Goal: Navigation & Orientation: Find specific page/section

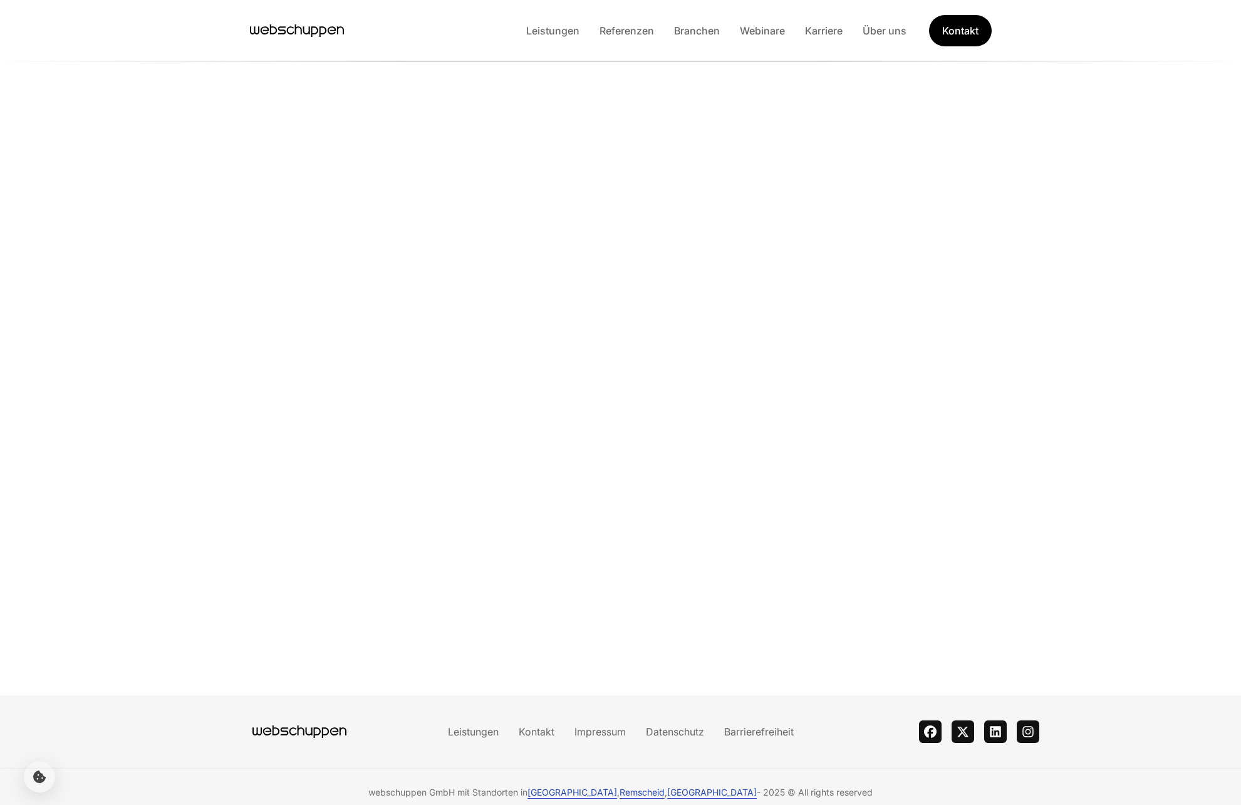
scroll to position [2672, 0]
click at [845, 31] on link "Karriere" at bounding box center [824, 30] width 58 height 13
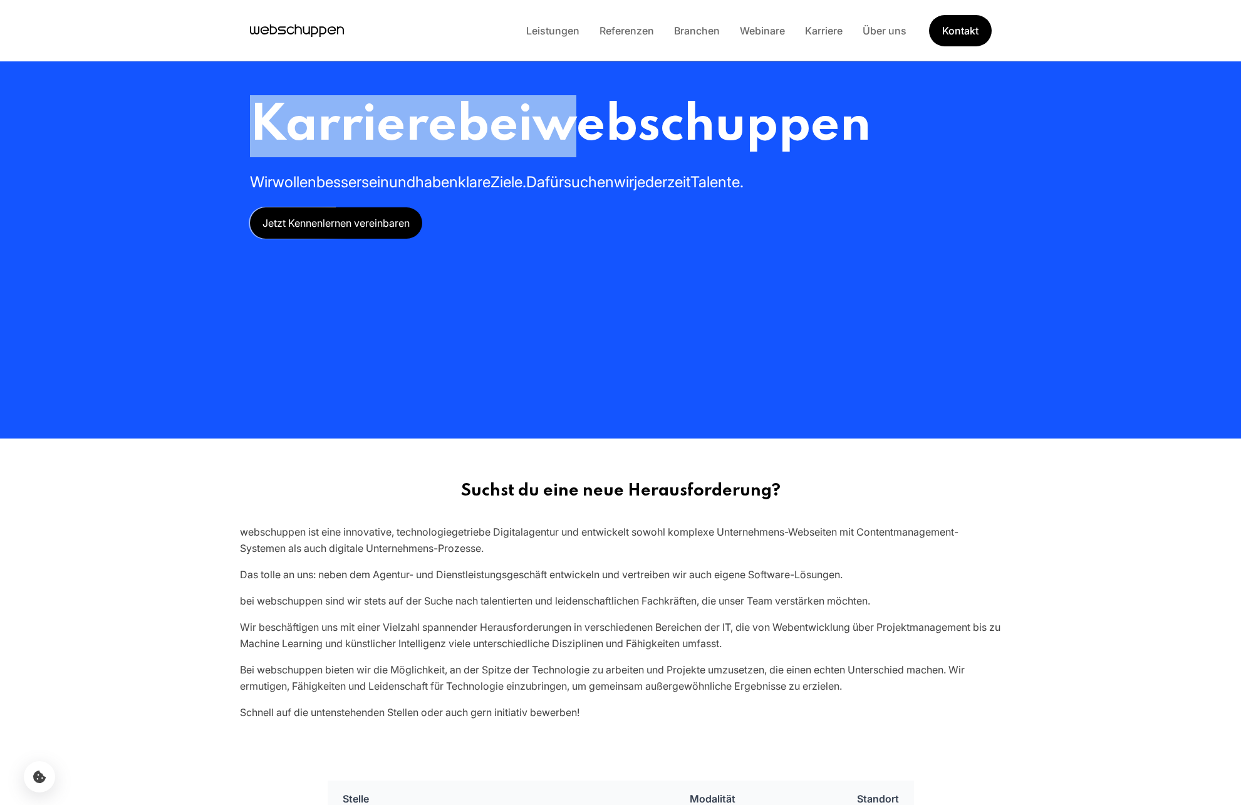
drag, startPoint x: 271, startPoint y: 122, endPoint x: 609, endPoint y: 190, distance: 345.2
click at [583, 154] on div "Karriere bei webschuppen Wir wollen besser sein und haben klare Ziele. Dafür su…" at bounding box center [621, 219] width 802 height 439
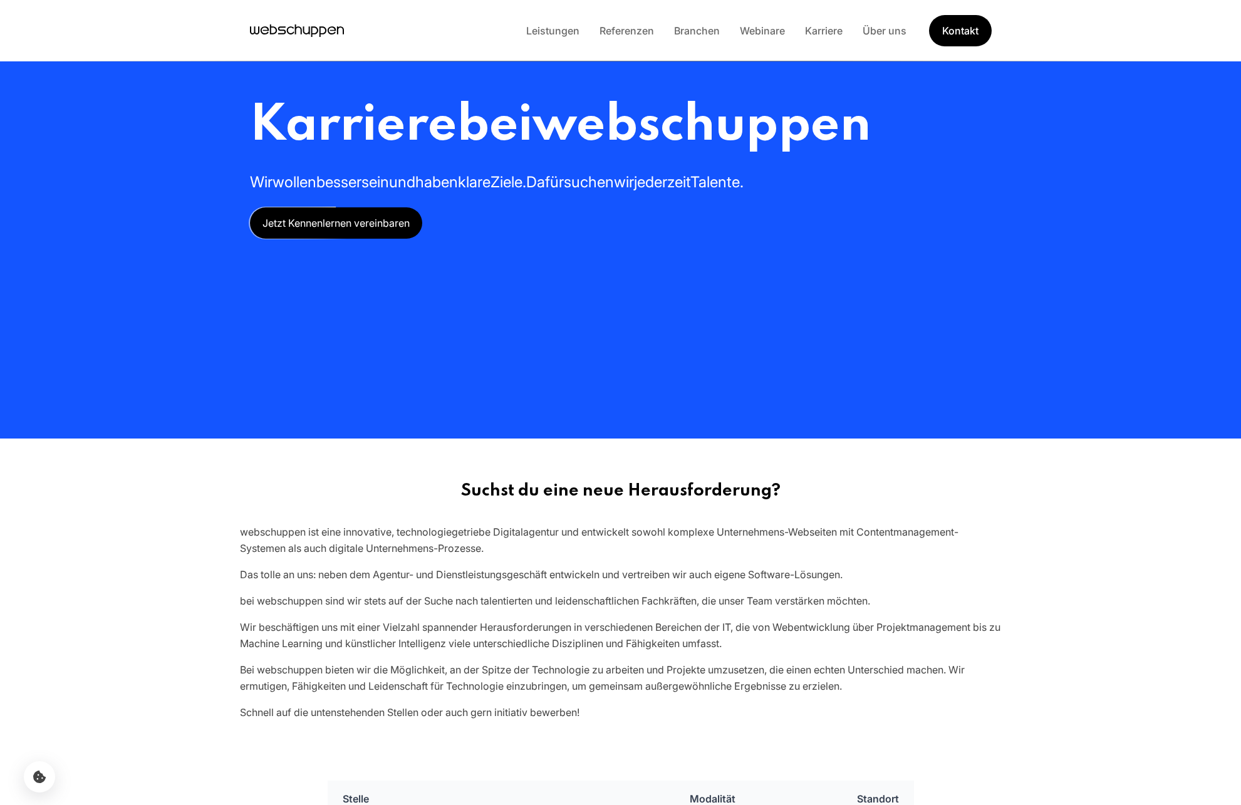
click at [702, 300] on div "Karriere bei webschuppen Wir wollen besser sein und haben klare Ziele. Dafür su…" at bounding box center [621, 219] width 802 height 439
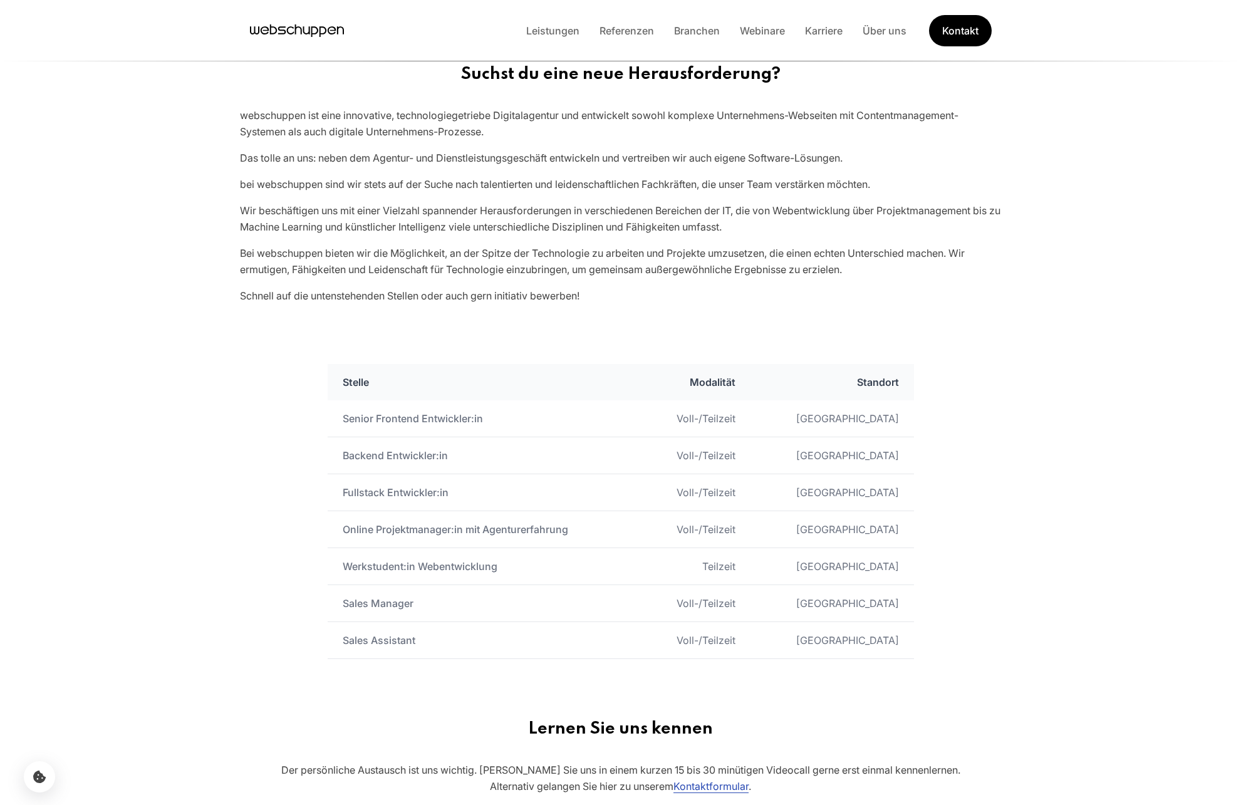
scroll to position [301, 0]
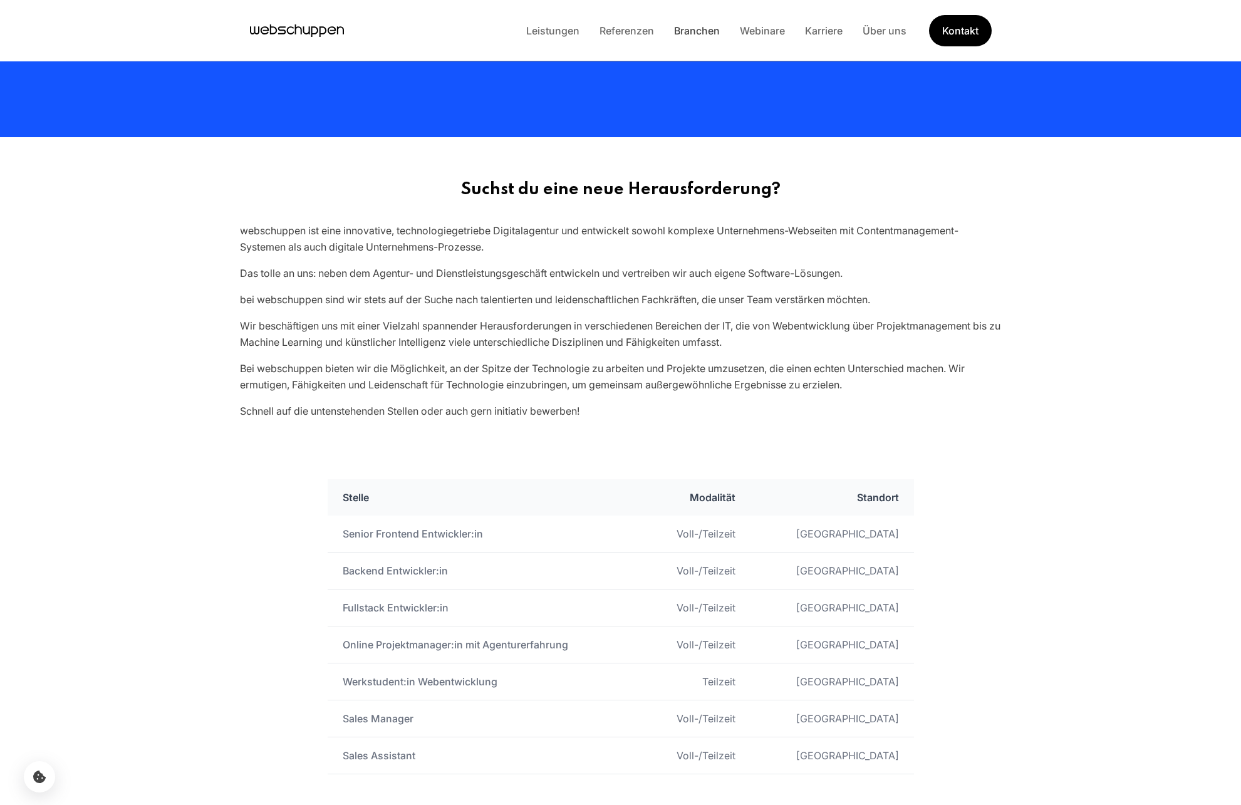
click at [707, 24] on link "Branchen" at bounding box center [697, 30] width 66 height 13
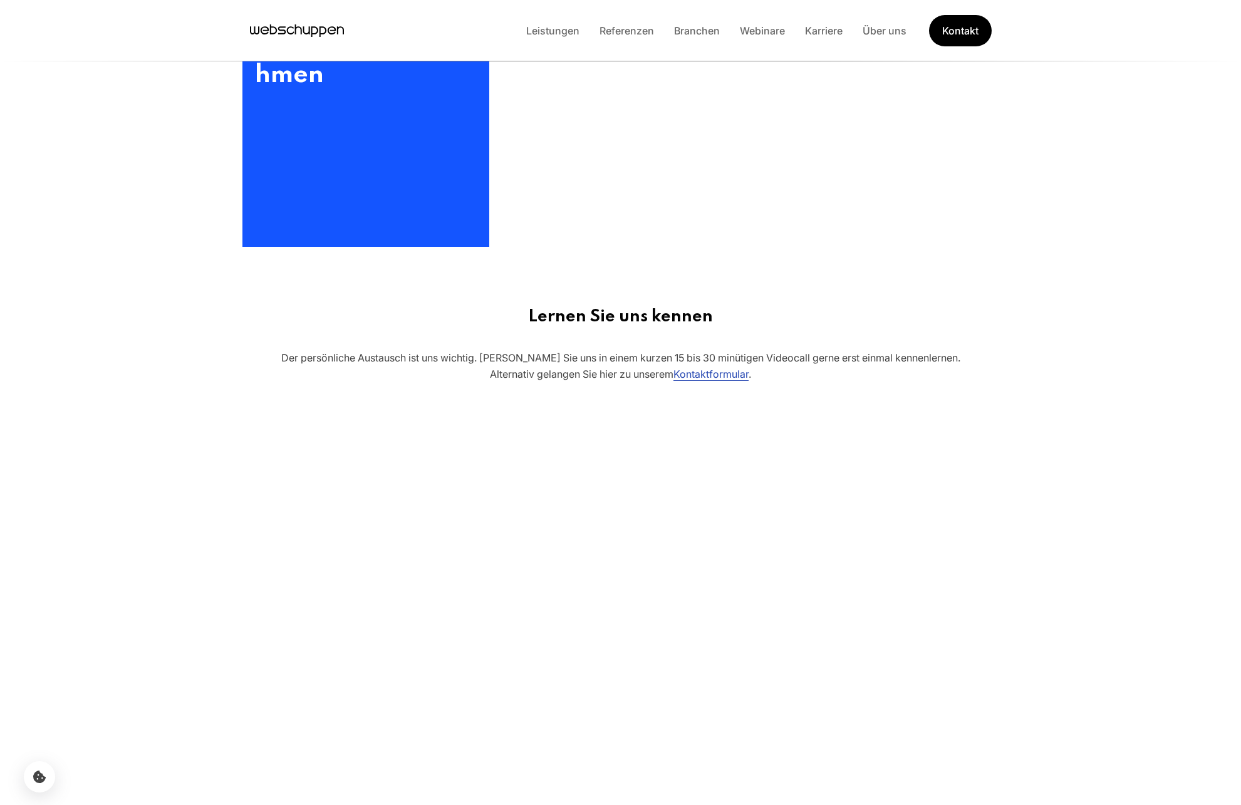
scroll to position [176, 0]
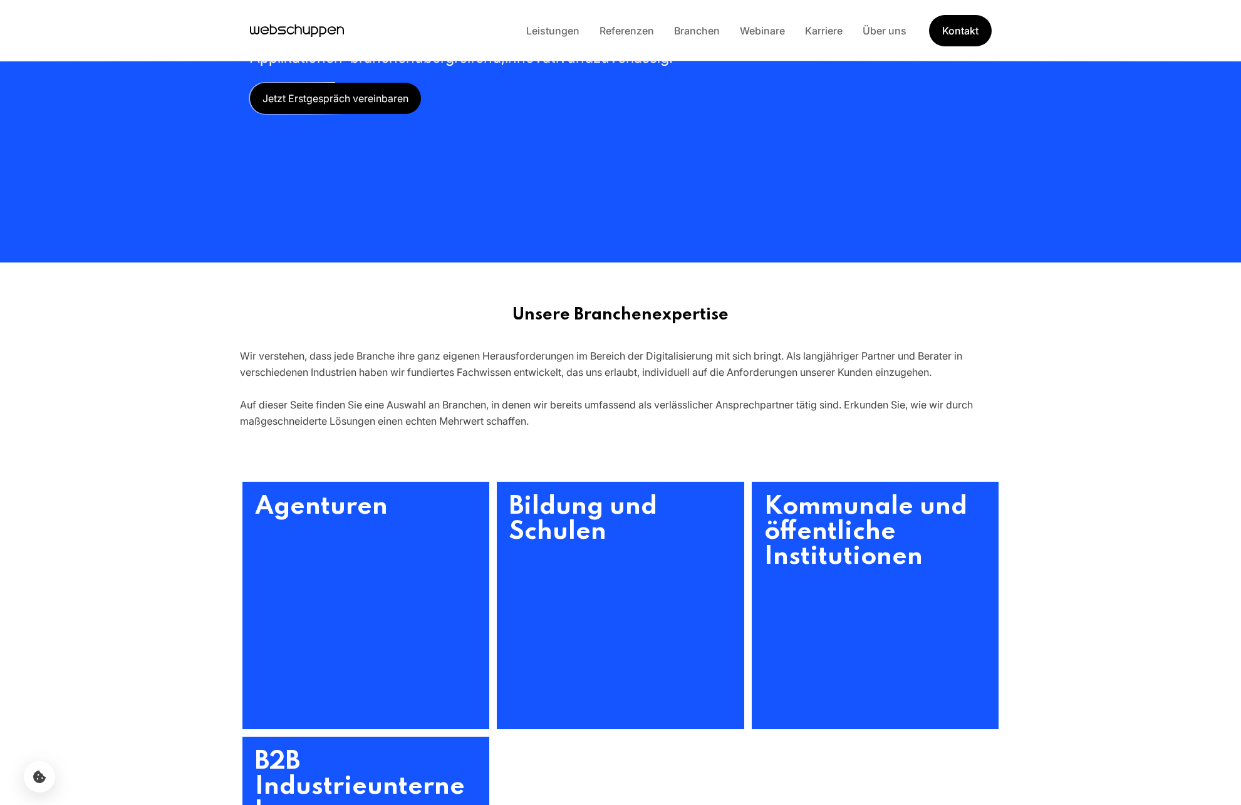
click at [535, 361] on div "Wir verstehen, dass jede Branche ihre ganz eigenen Herausforderungen im Bereich…" at bounding box center [621, 388] width 762 height 81
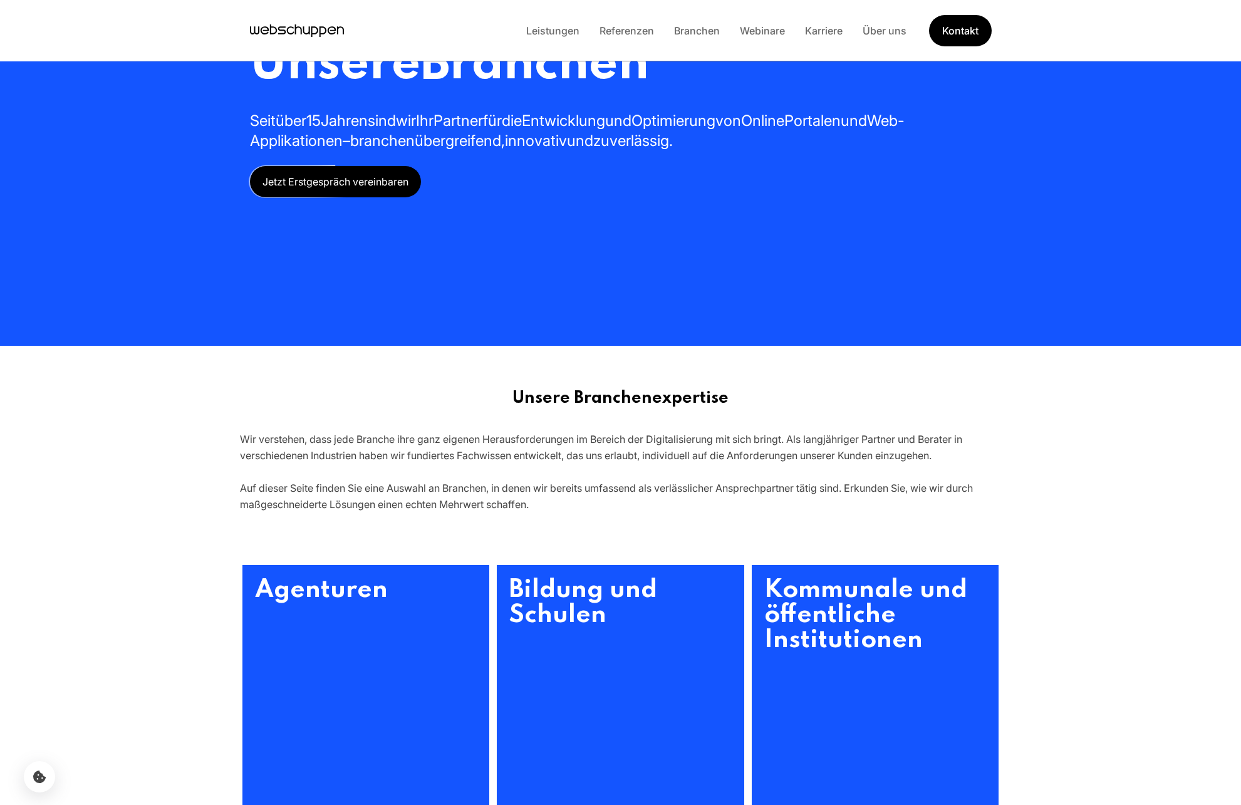
scroll to position [0, 0]
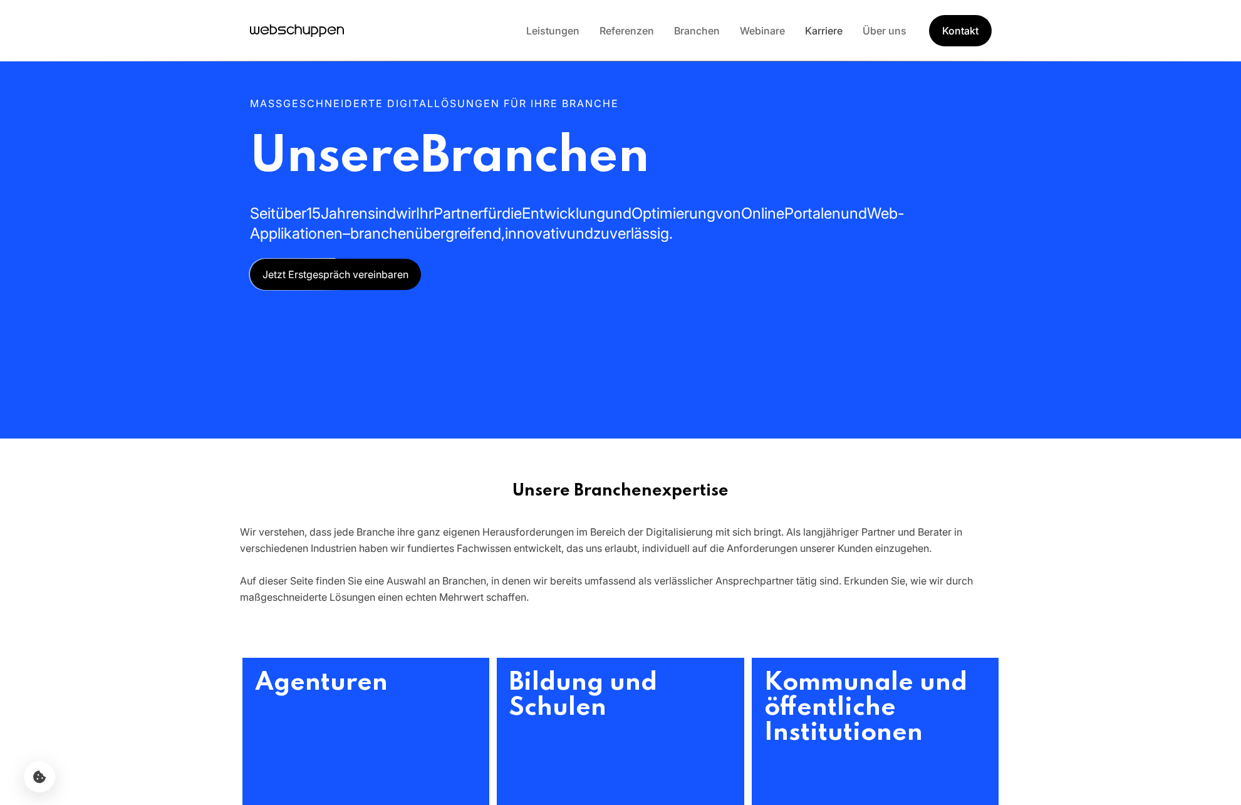
click at [832, 34] on link "Karriere" at bounding box center [824, 30] width 58 height 13
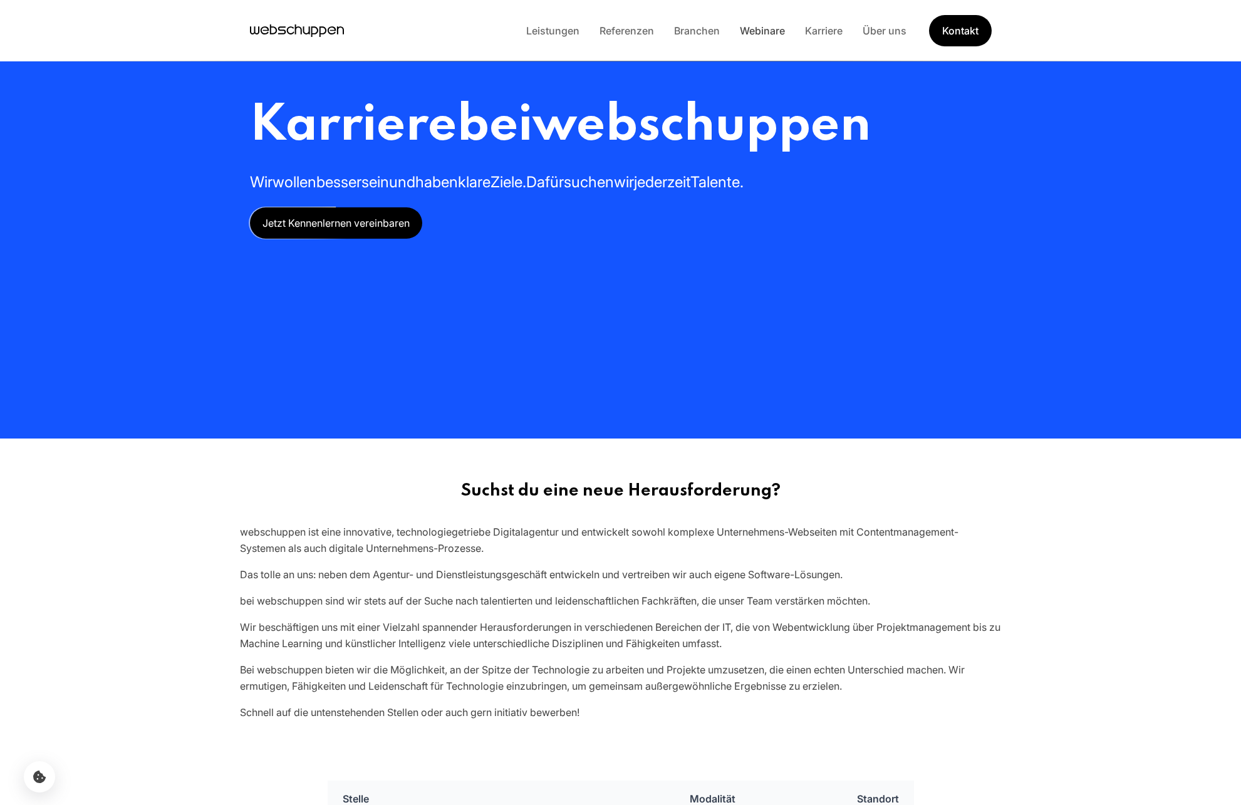
click at [731, 26] on link "Webinare" at bounding box center [762, 30] width 65 height 13
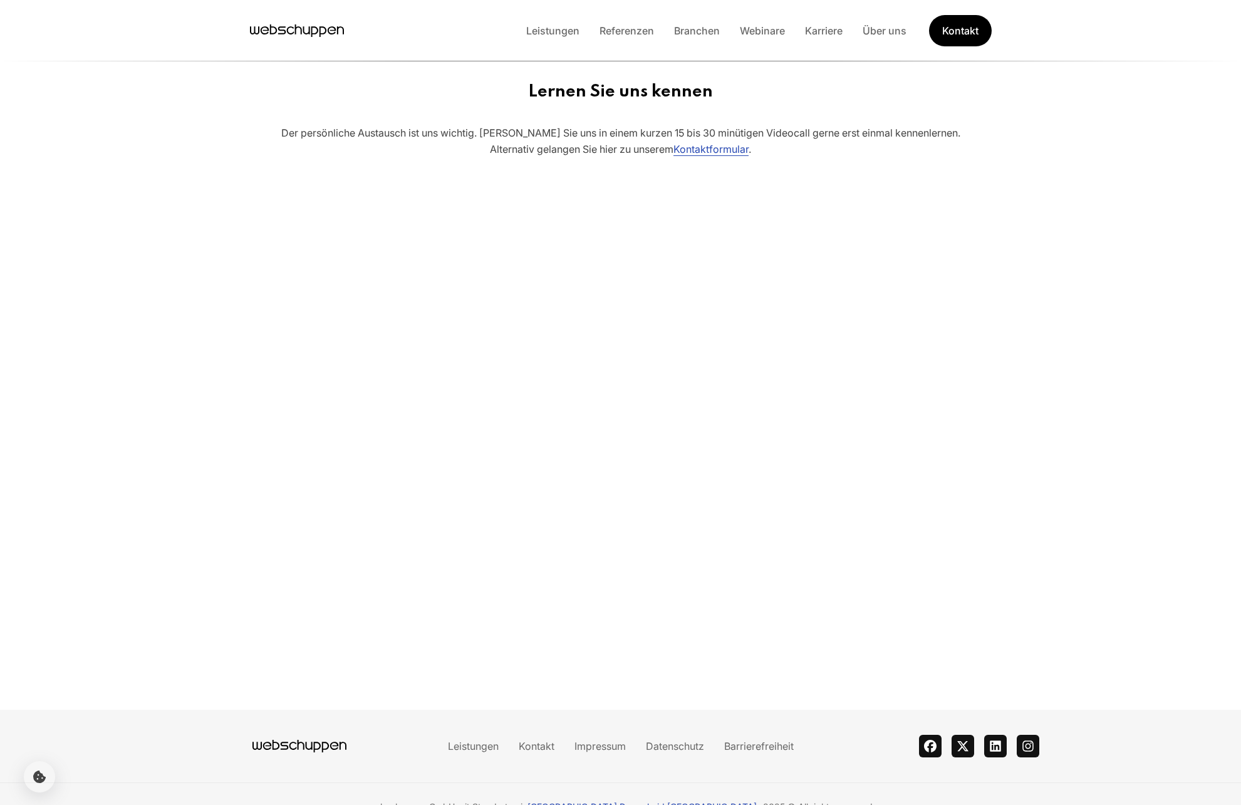
scroll to position [198, 0]
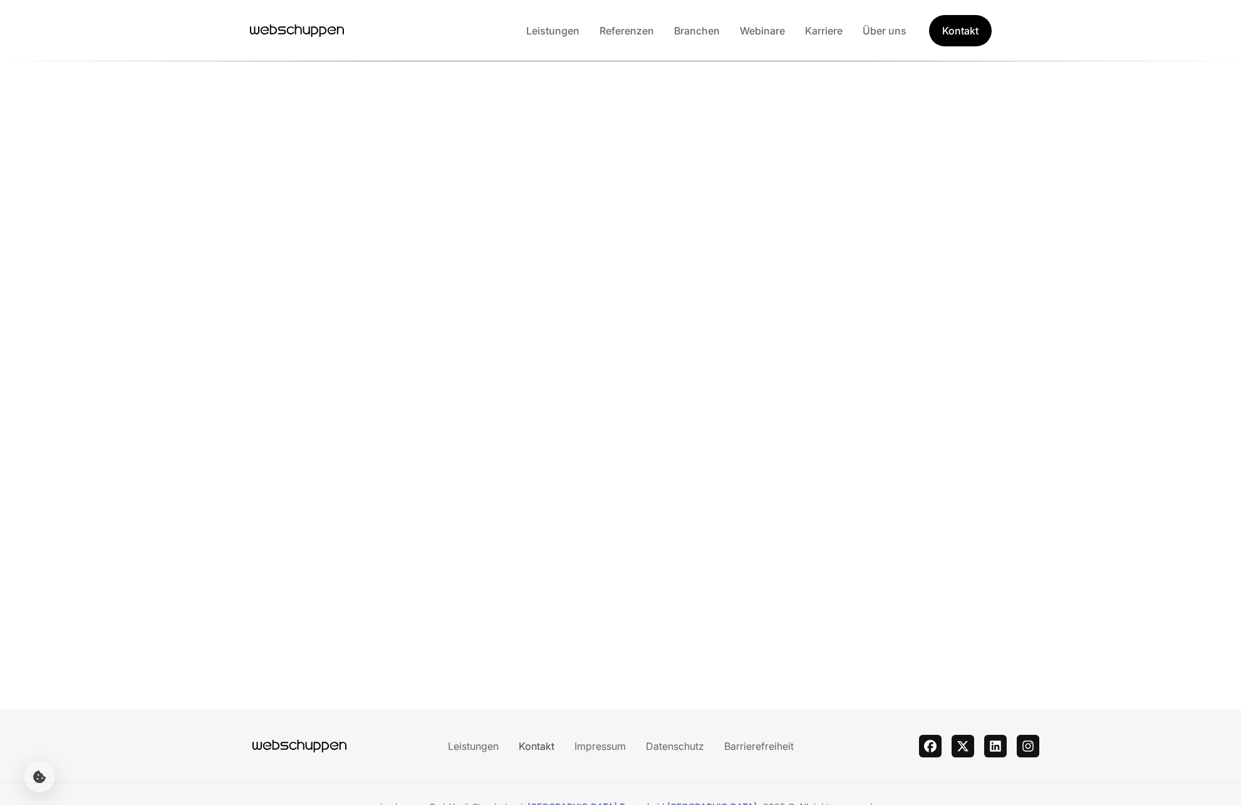
click at [539, 748] on link "Kontakt" at bounding box center [537, 746] width 56 height 13
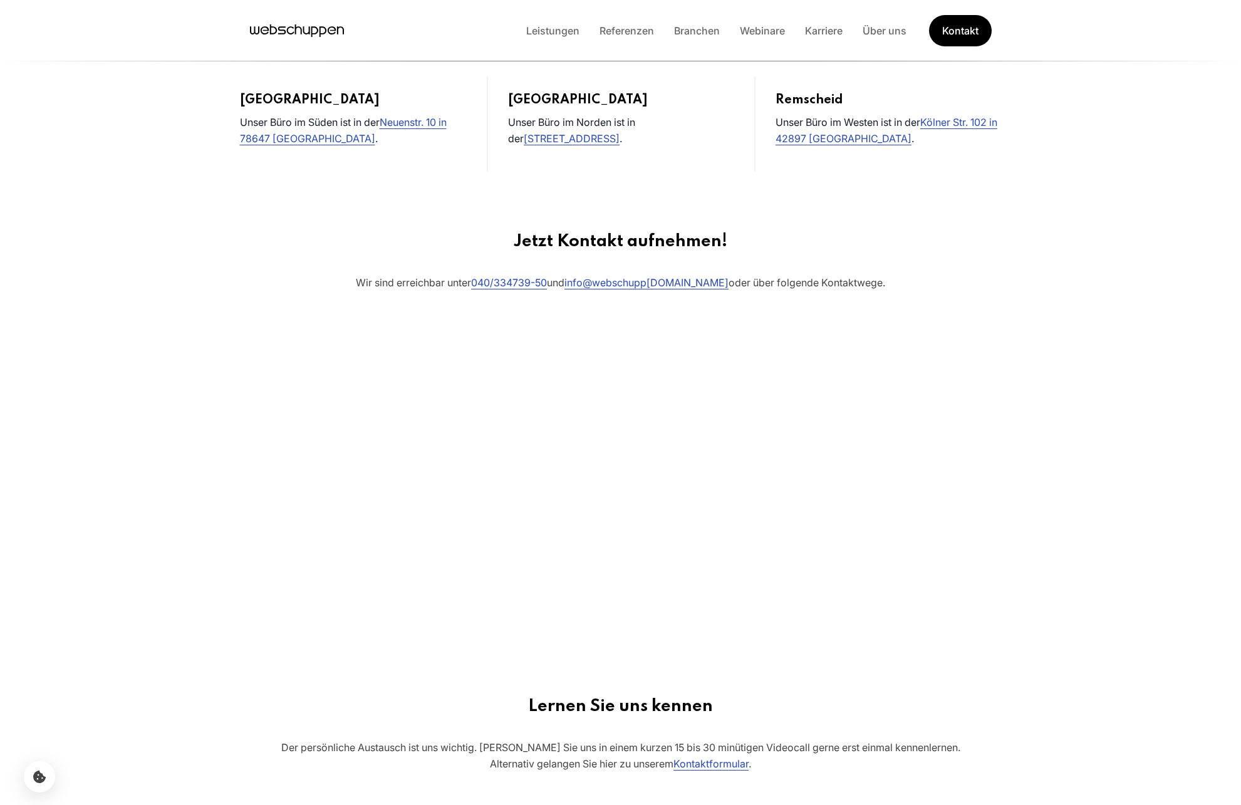
scroll to position [837, 0]
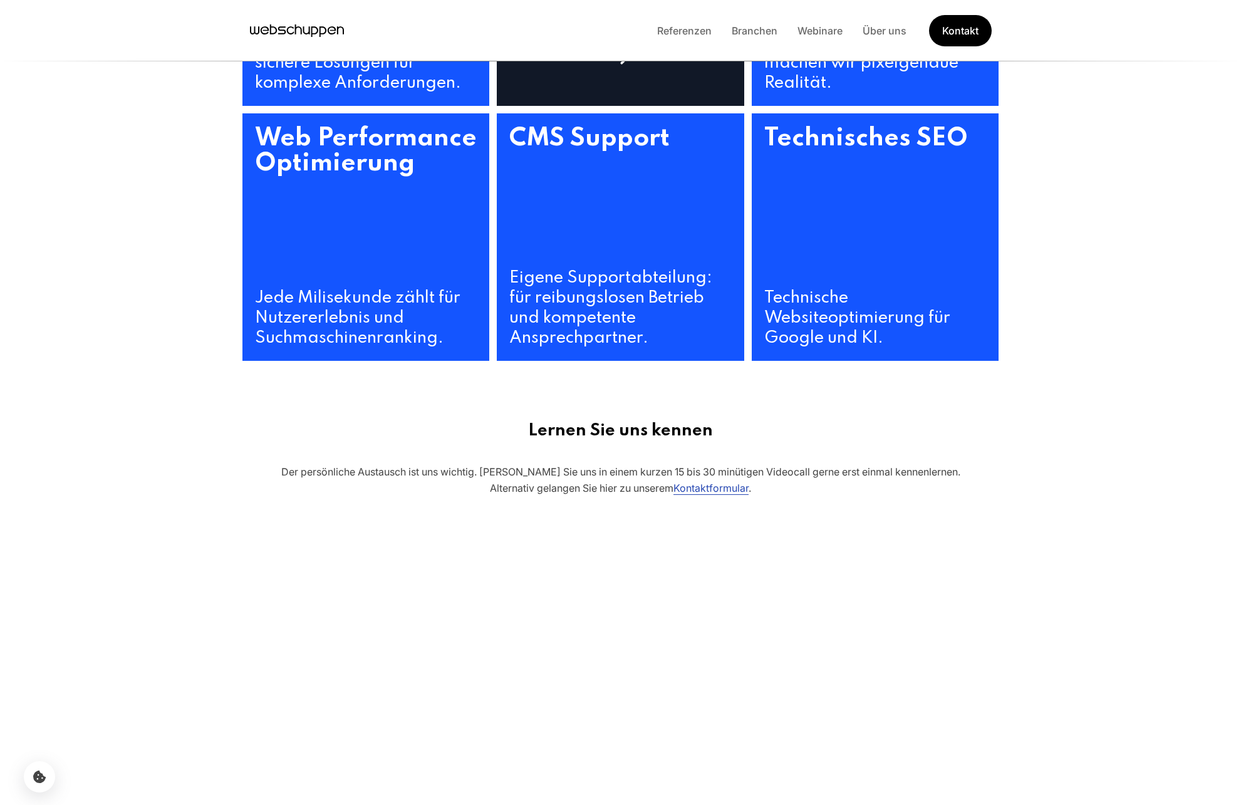
scroll to position [879, 0]
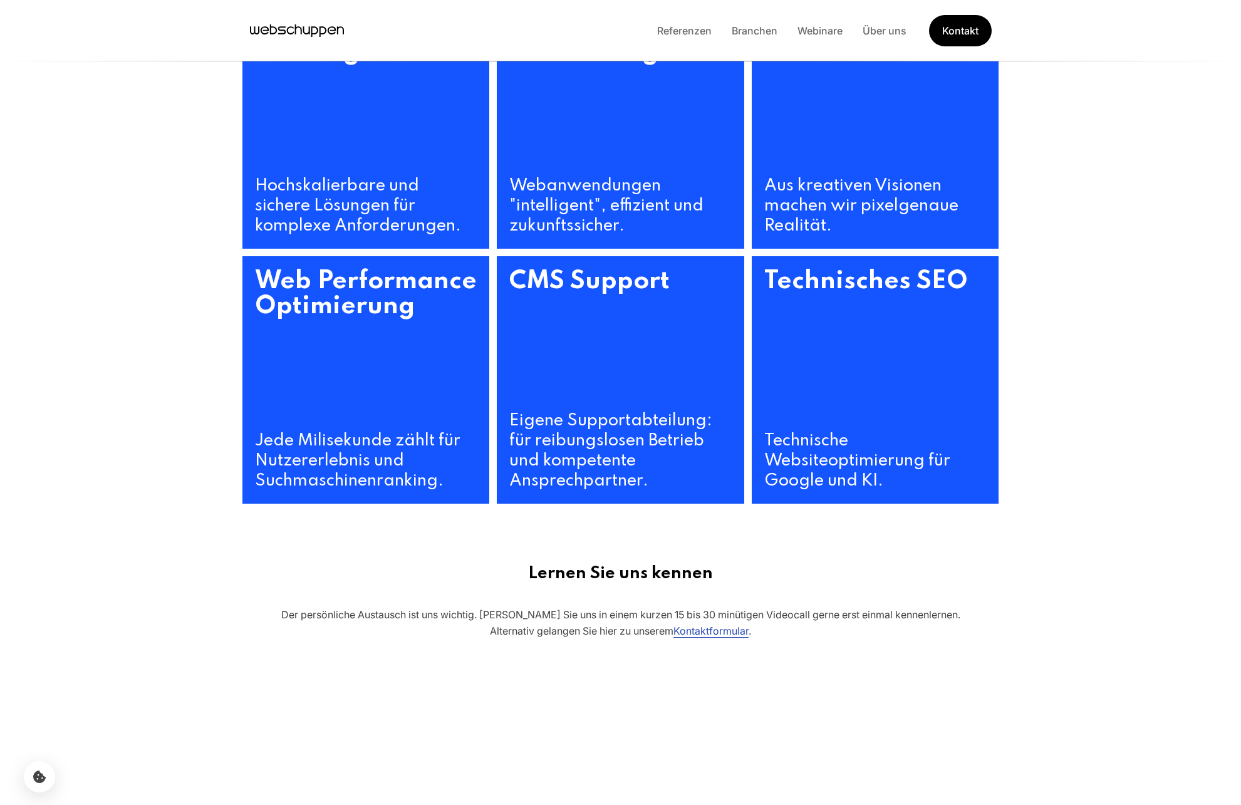
click at [355, 490] on icon at bounding box center [366, 504] width 28 height 28
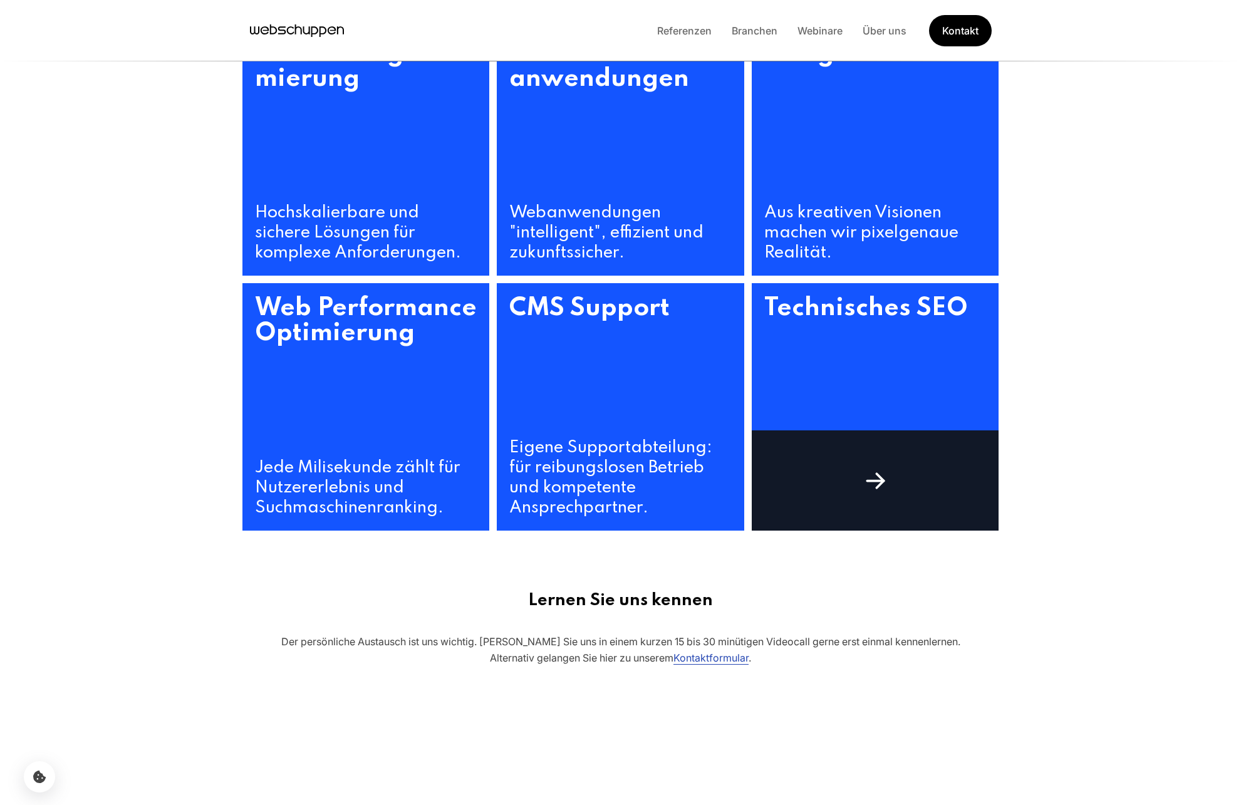
scroll to position [864, 0]
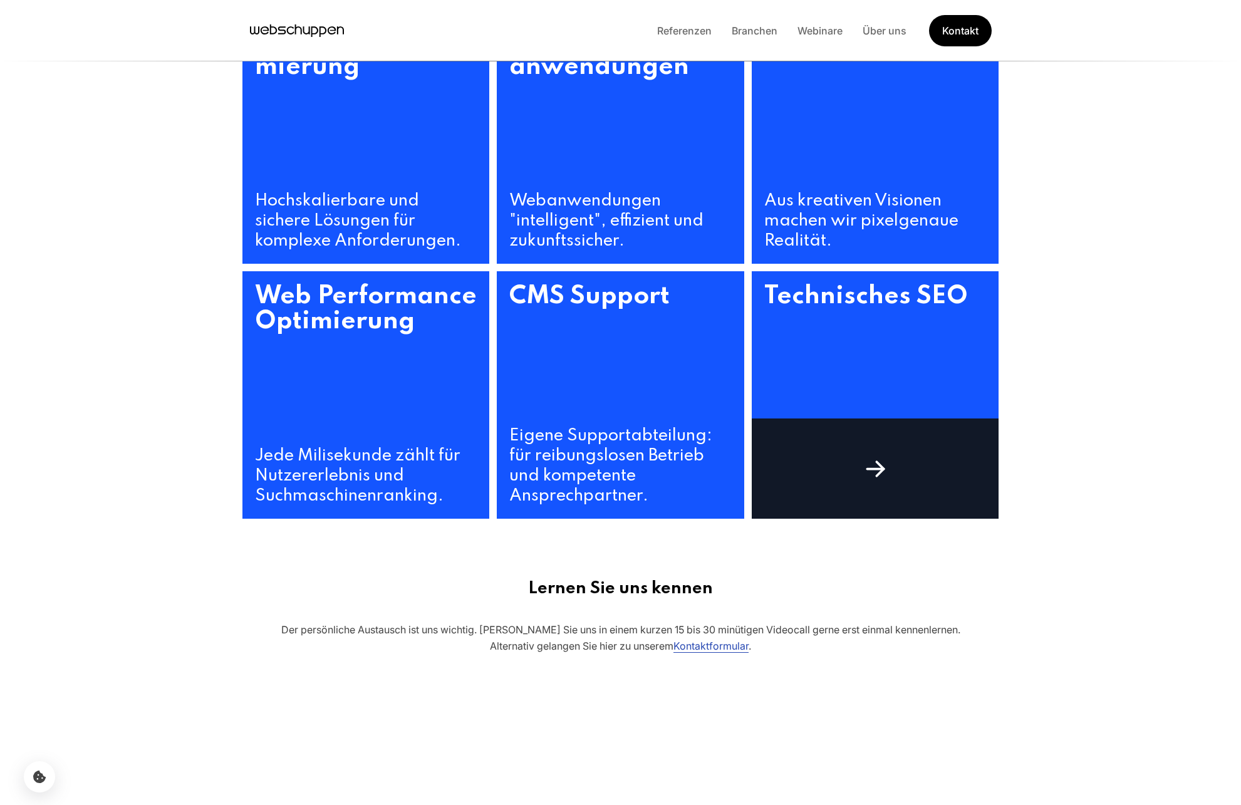
click at [870, 462] on icon at bounding box center [876, 469] width 28 height 28
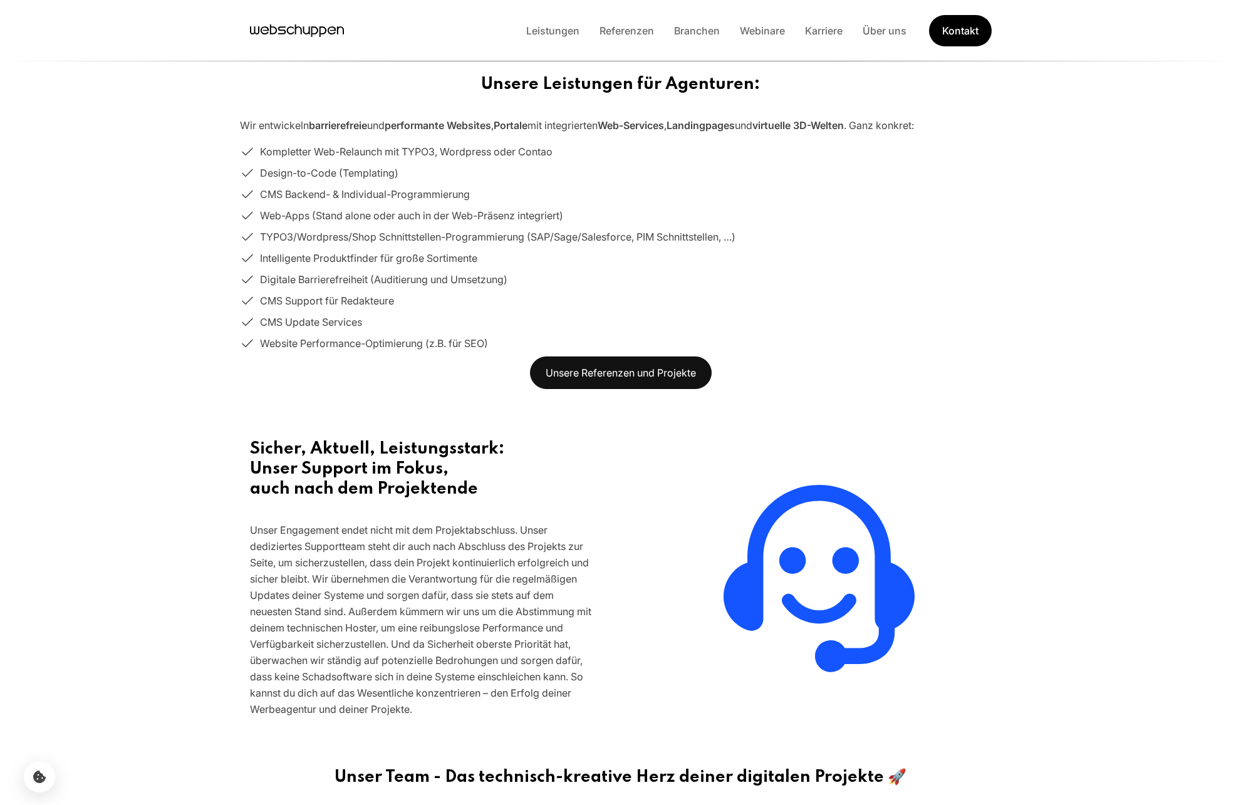
scroll to position [1227, 0]
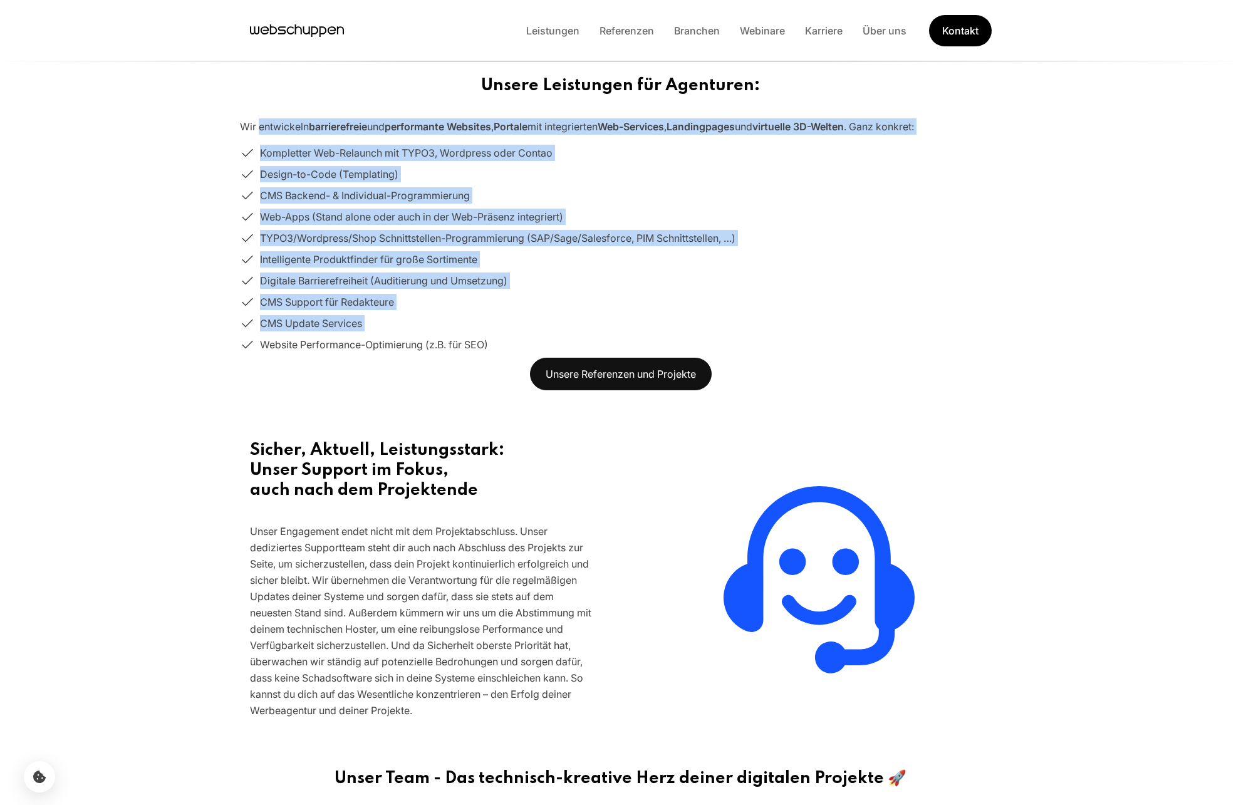
drag, startPoint x: 258, startPoint y: 123, endPoint x: 357, endPoint y: 347, distance: 244.3
click at [348, 335] on div "Unsere Leistungen für Agenturen: Wir entwickeln barrierefreie und performante W…" at bounding box center [621, 233] width 802 height 315
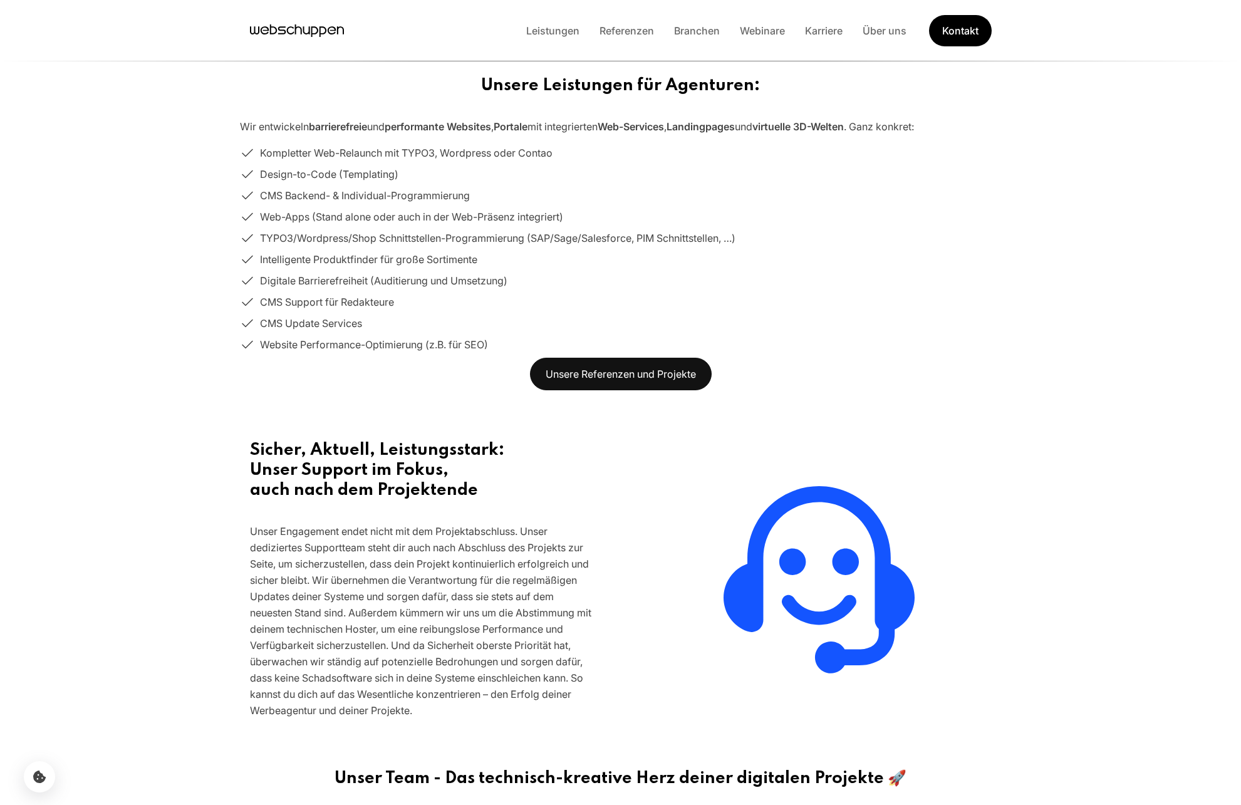
click at [389, 368] on div "Unsere Leistungen für Agenturen: Wir entwickeln barrierefreie und performante W…" at bounding box center [621, 233] width 802 height 315
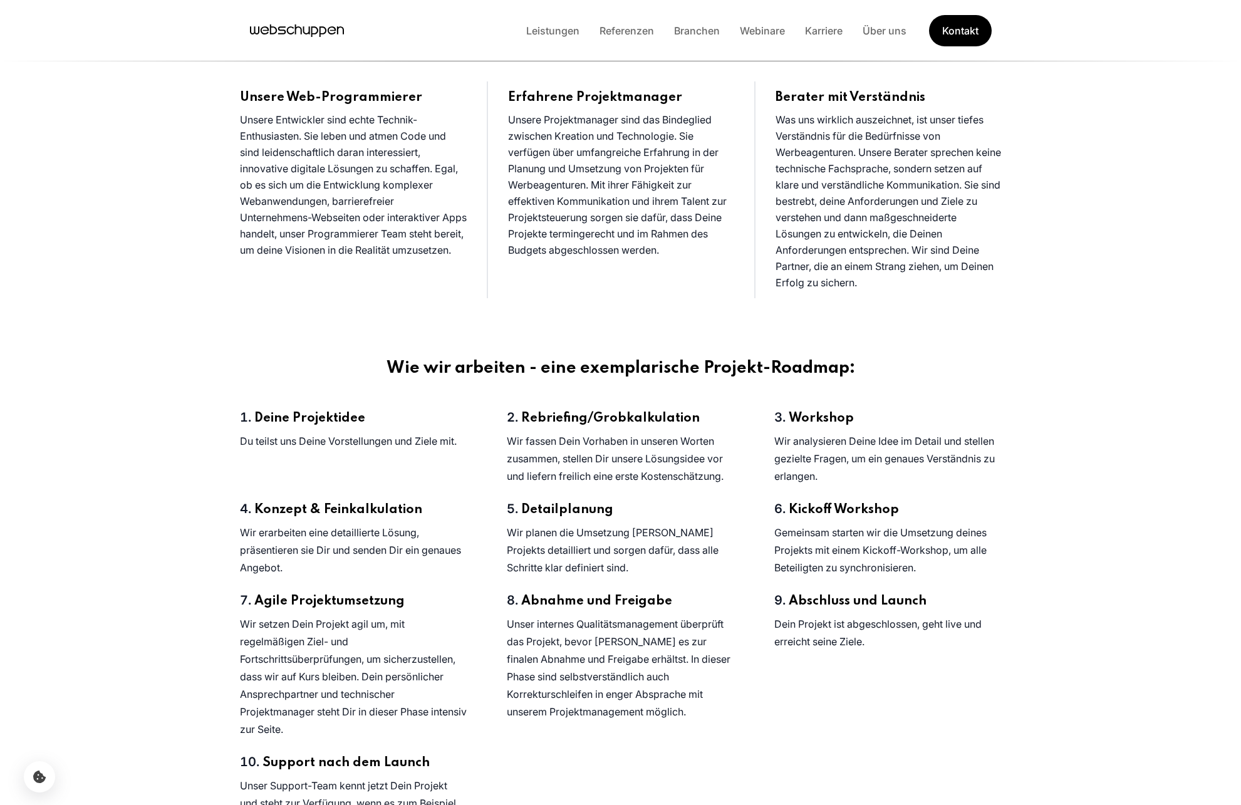
scroll to position [2069, 0]
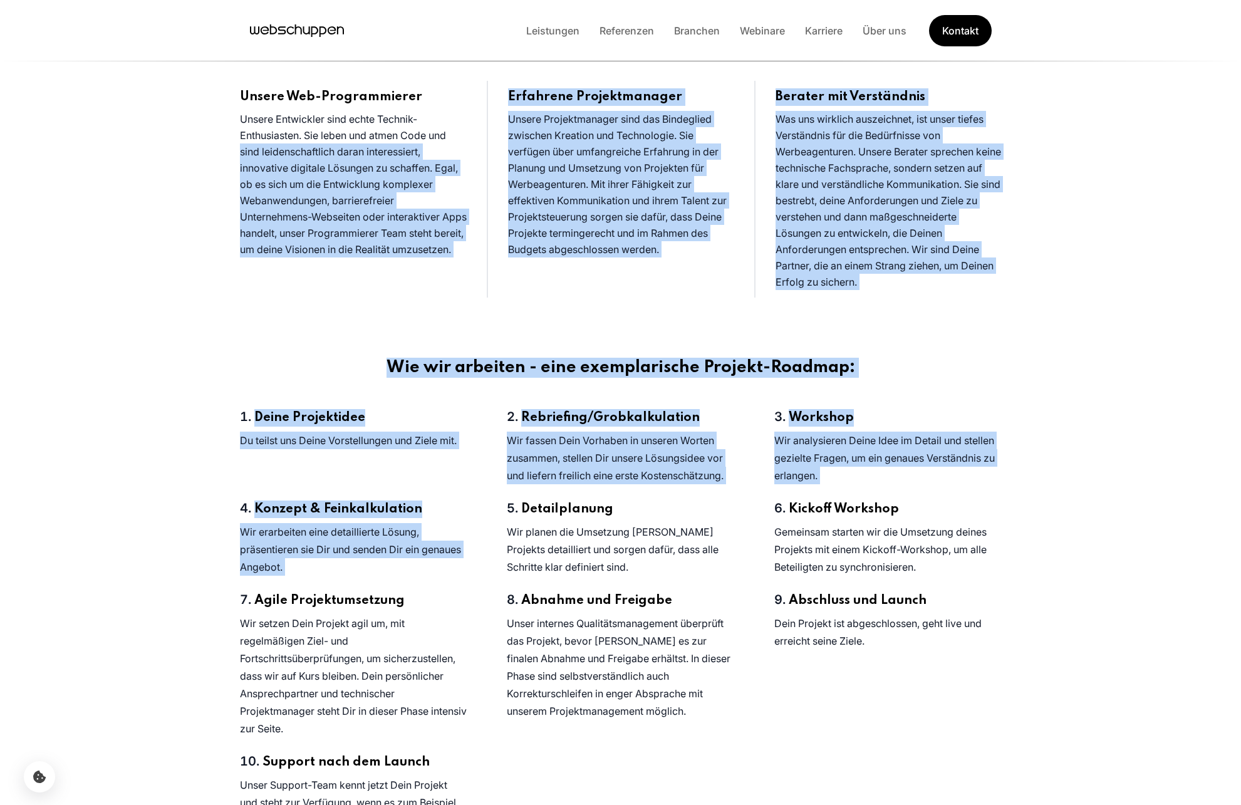
drag, startPoint x: 251, startPoint y: 224, endPoint x: 731, endPoint y: 535, distance: 571.3
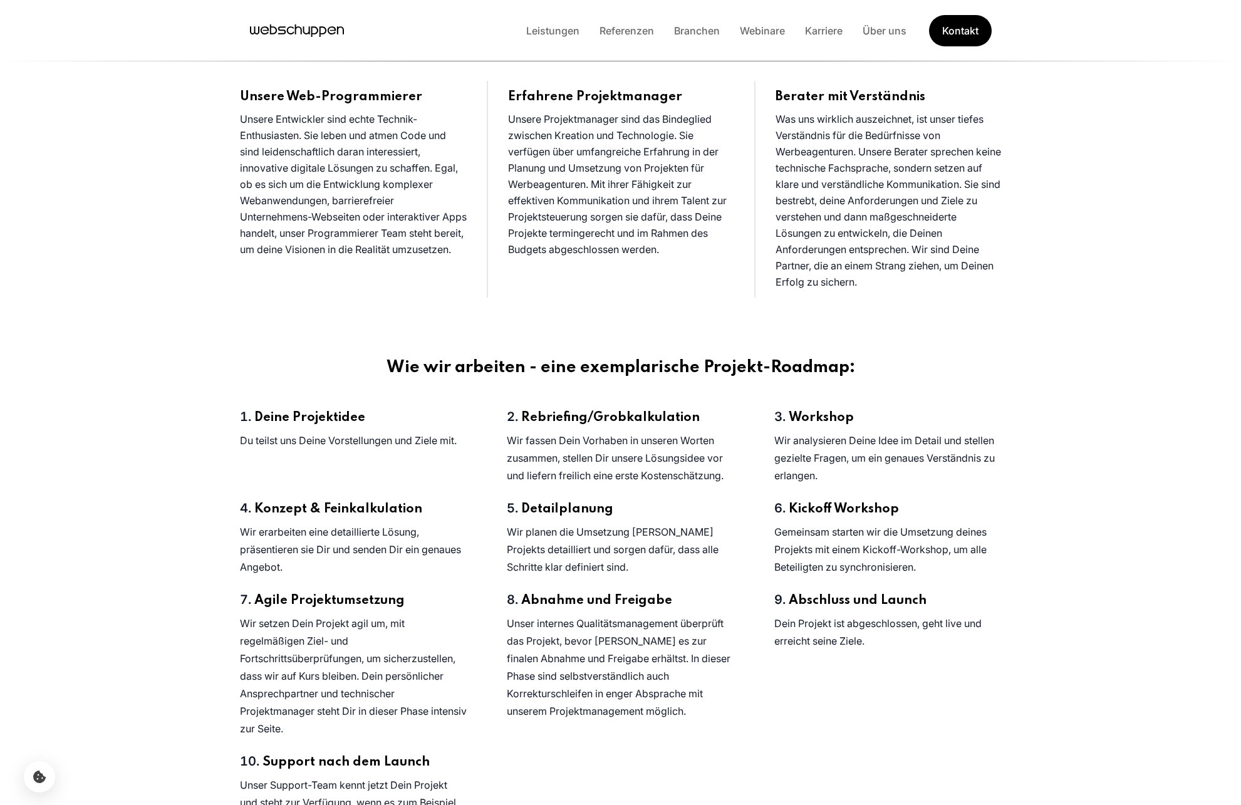
click at [852, 603] on li "Abschluss und Launch Dein Projekt ist abgeschlossen, geht live und erreicht sei…" at bounding box center [888, 664] width 268 height 162
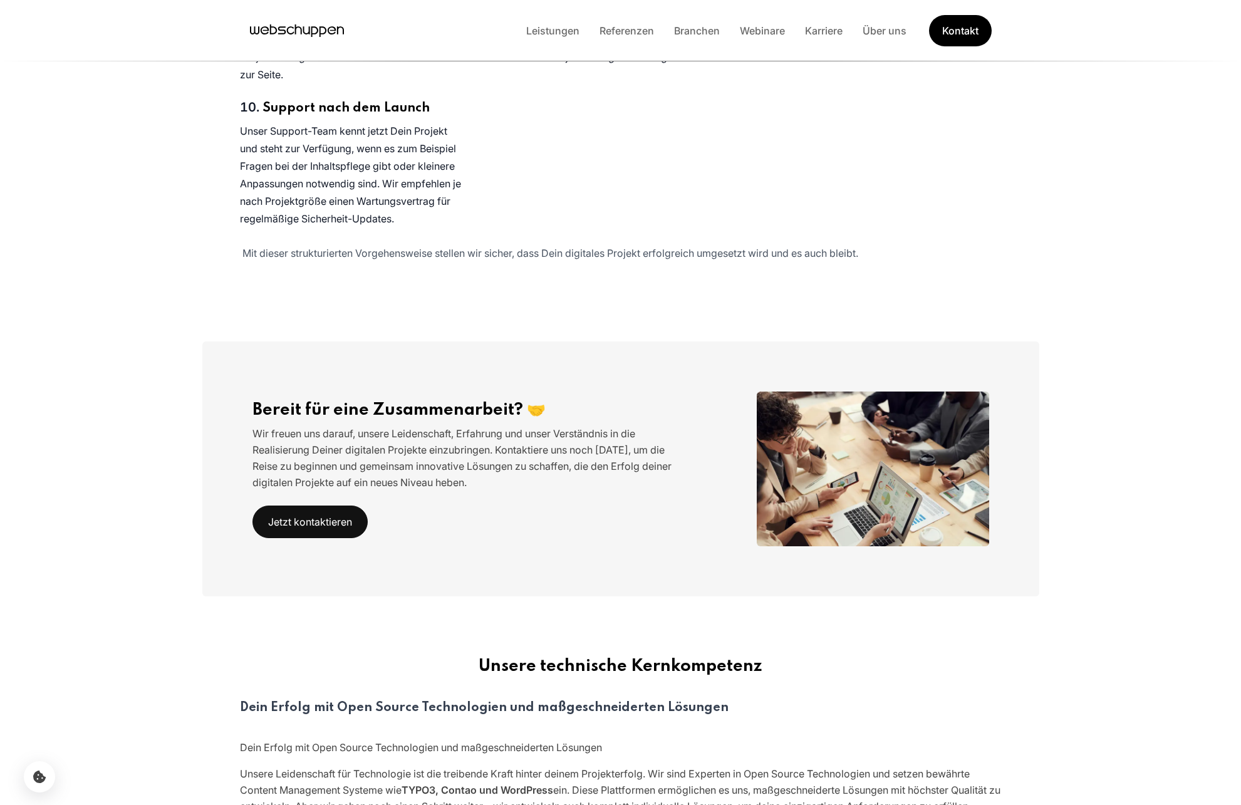
scroll to position [3264, 0]
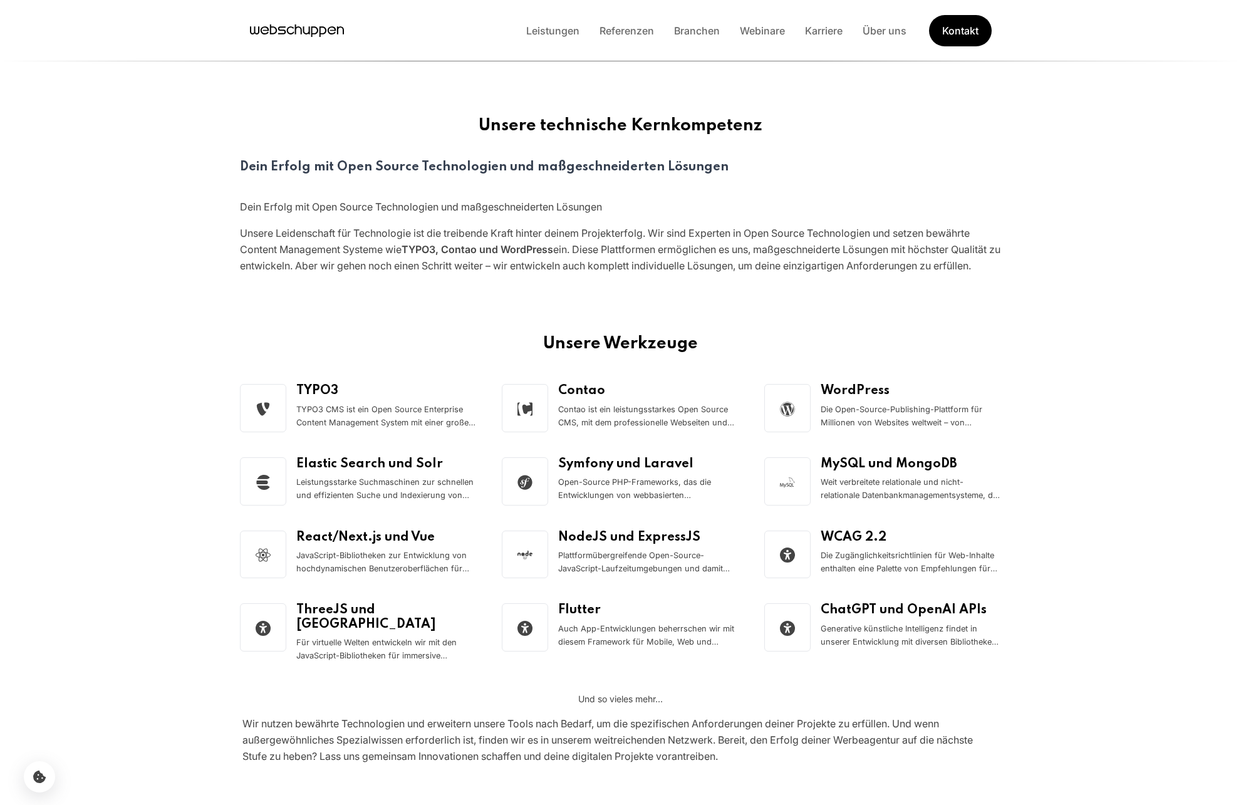
click at [374, 384] on div "Unsere Werkzeuge" at bounding box center [621, 359] width 782 height 50
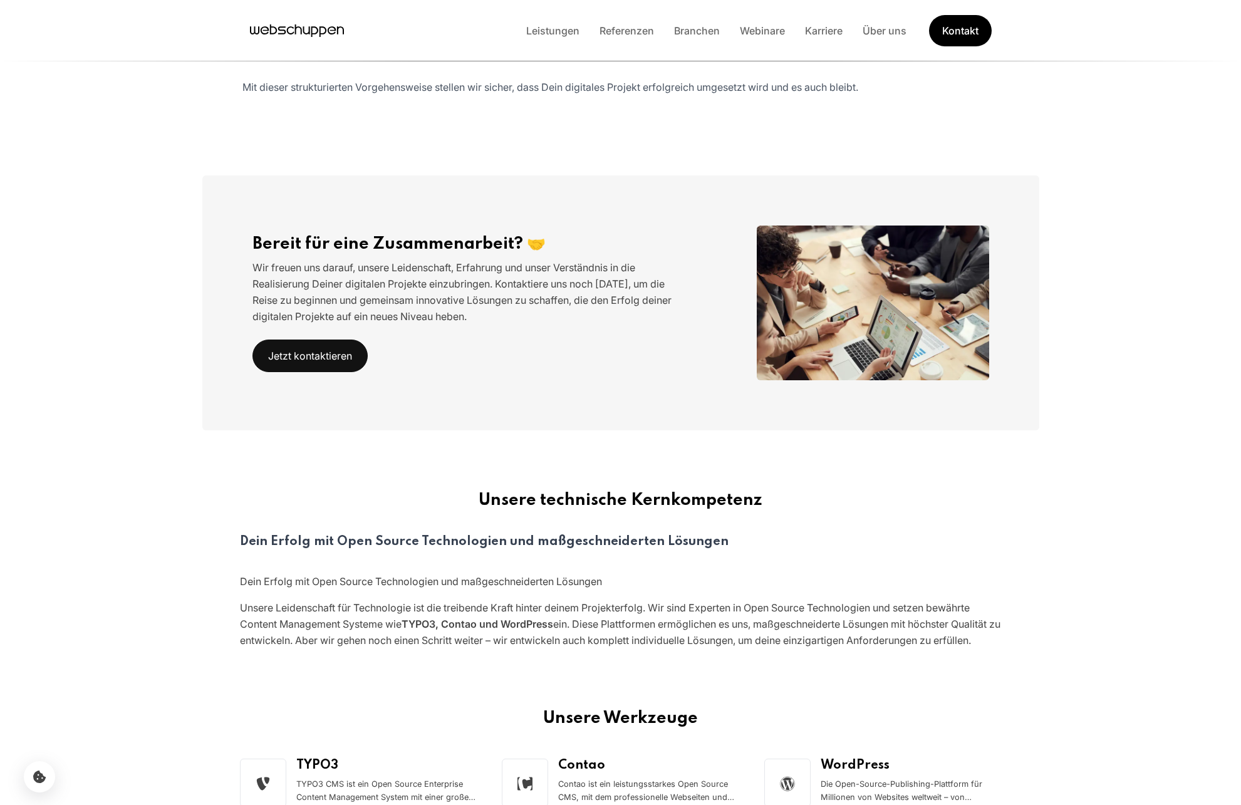
scroll to position [3856, 0]
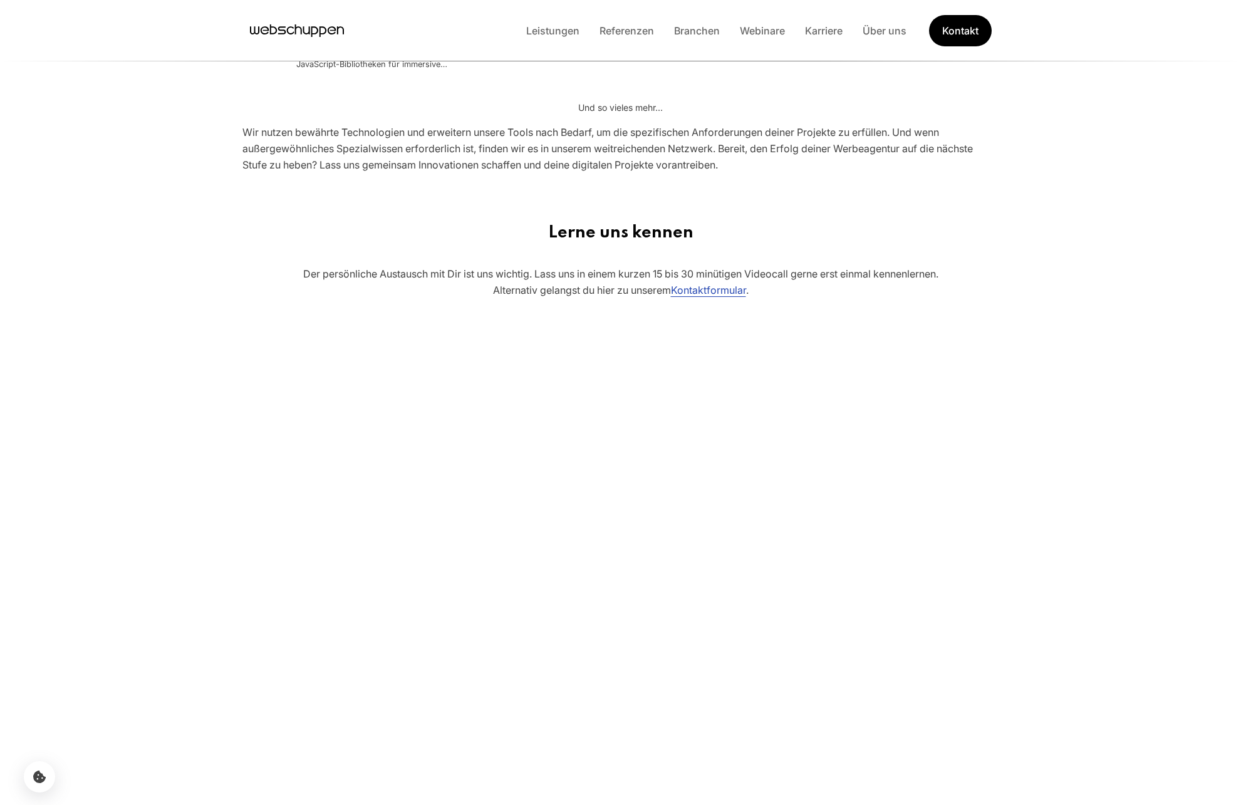
click at [326, 22] on icon "Hauptseite besuchen" at bounding box center [297, 30] width 94 height 19
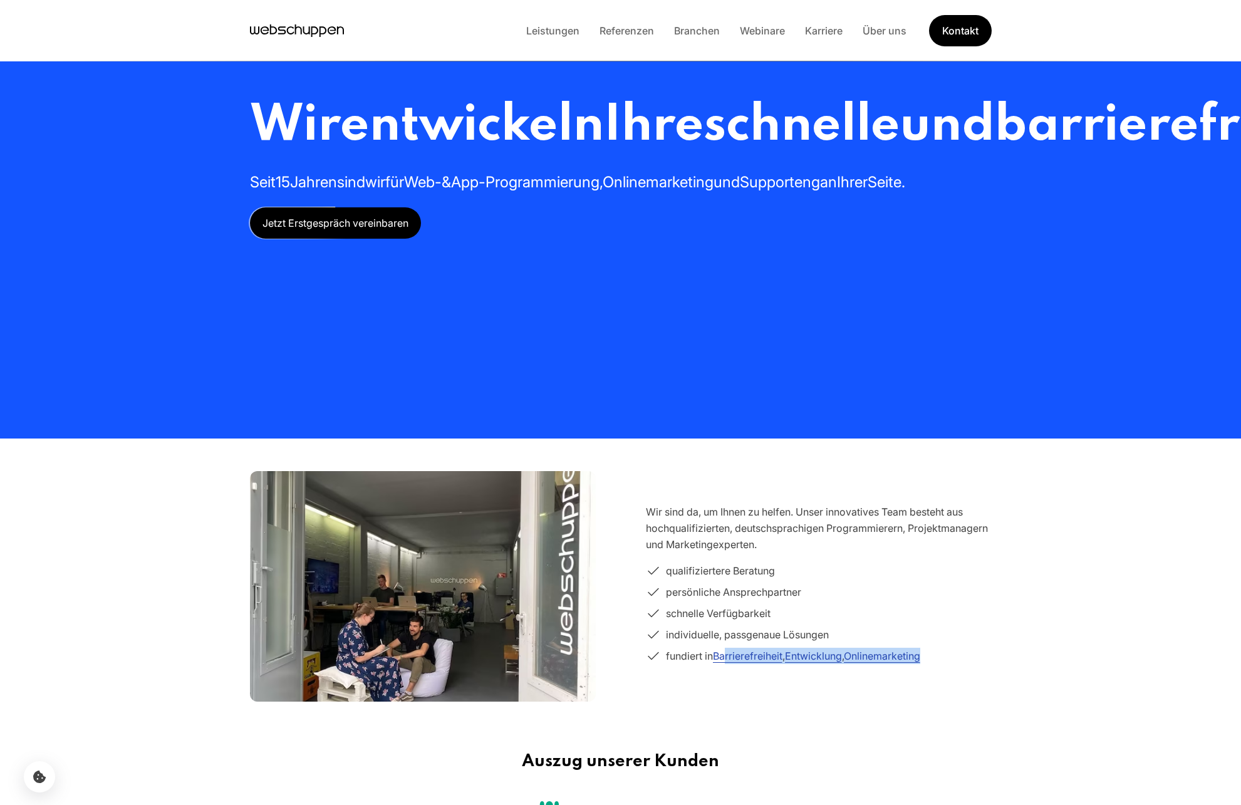
drag, startPoint x: 679, startPoint y: 665, endPoint x: 727, endPoint y: 663, distance: 48.3
click at [727, 663] on div "Wir sind da, um Ihnen zu helfen. Unser innovatives Team besteht aus hochqualifi…" at bounding box center [819, 586] width 346 height 165
click at [662, 498] on section "Wir sind da, um Ihnen zu helfen. Unser innovatives Team besteht aus hochqualifi…" at bounding box center [621, 586] width 802 height 271
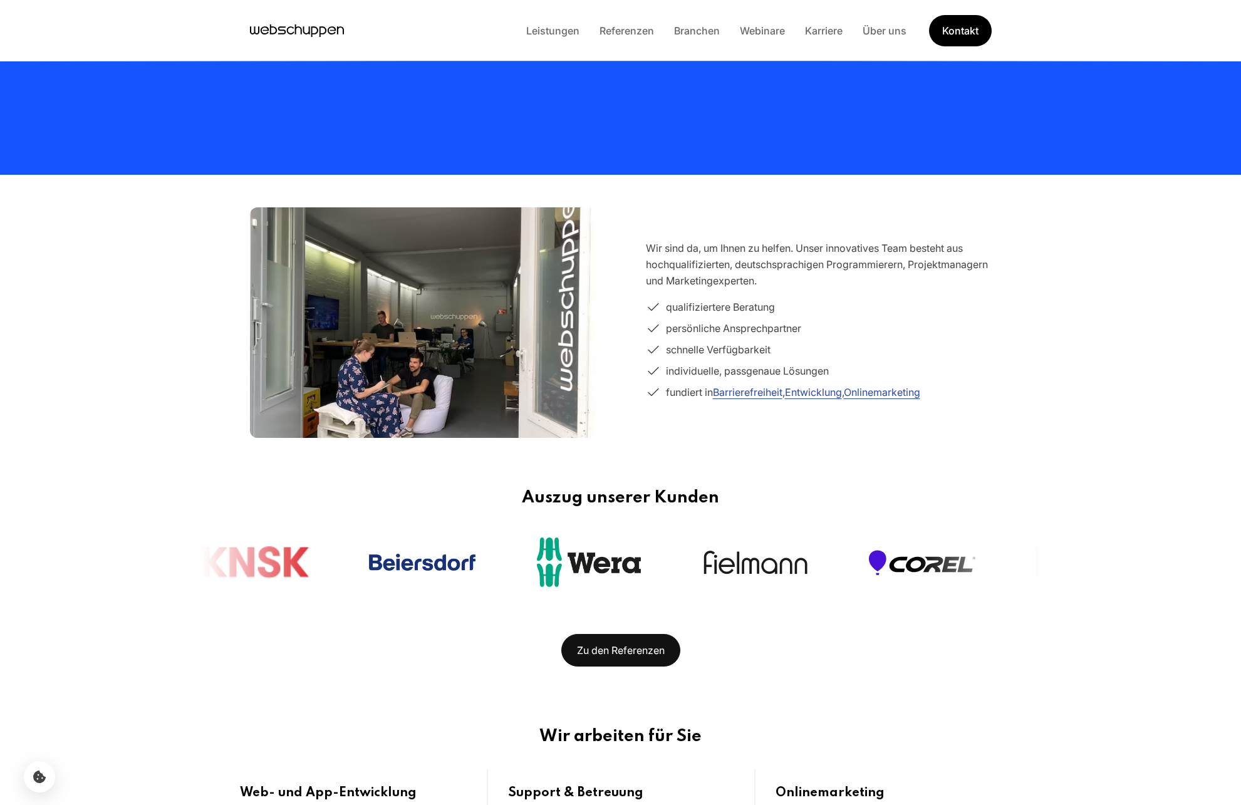
scroll to position [512, 0]
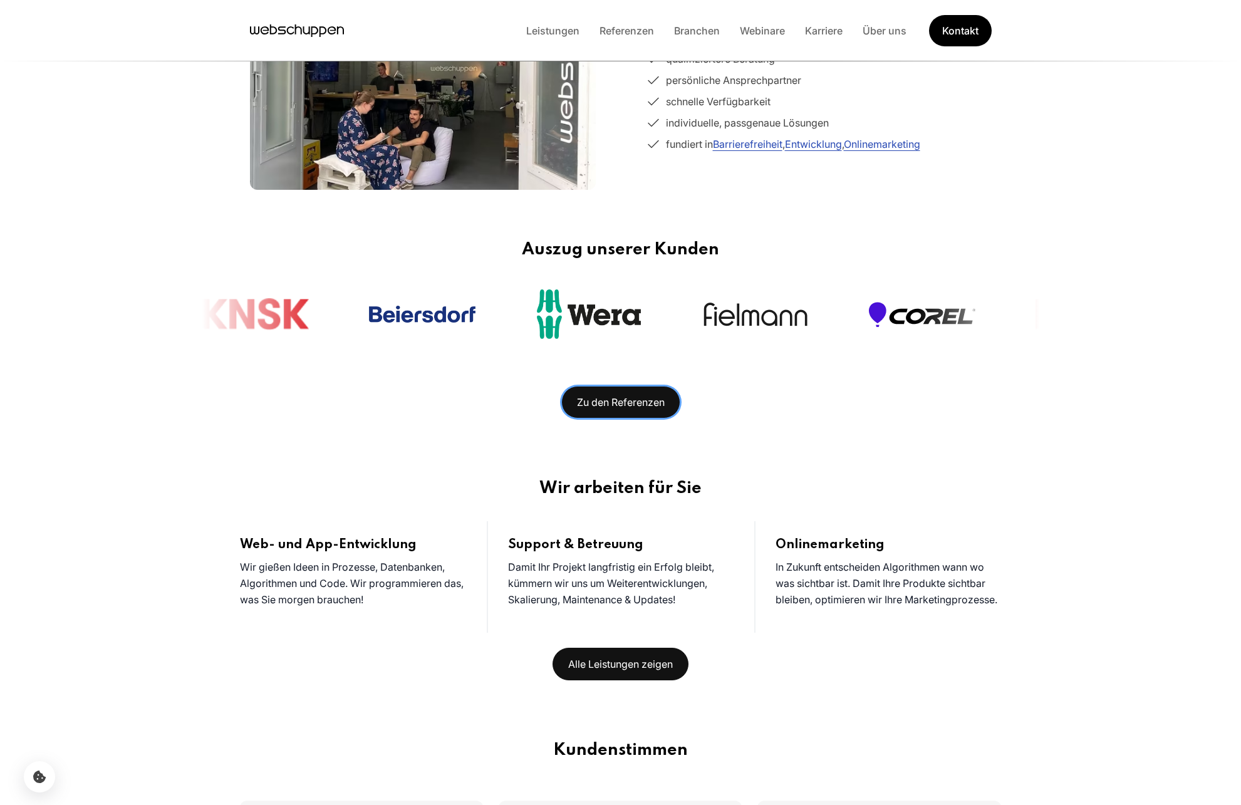
click at [593, 395] on link "Zu den Referenzen" at bounding box center [620, 402] width 119 height 33
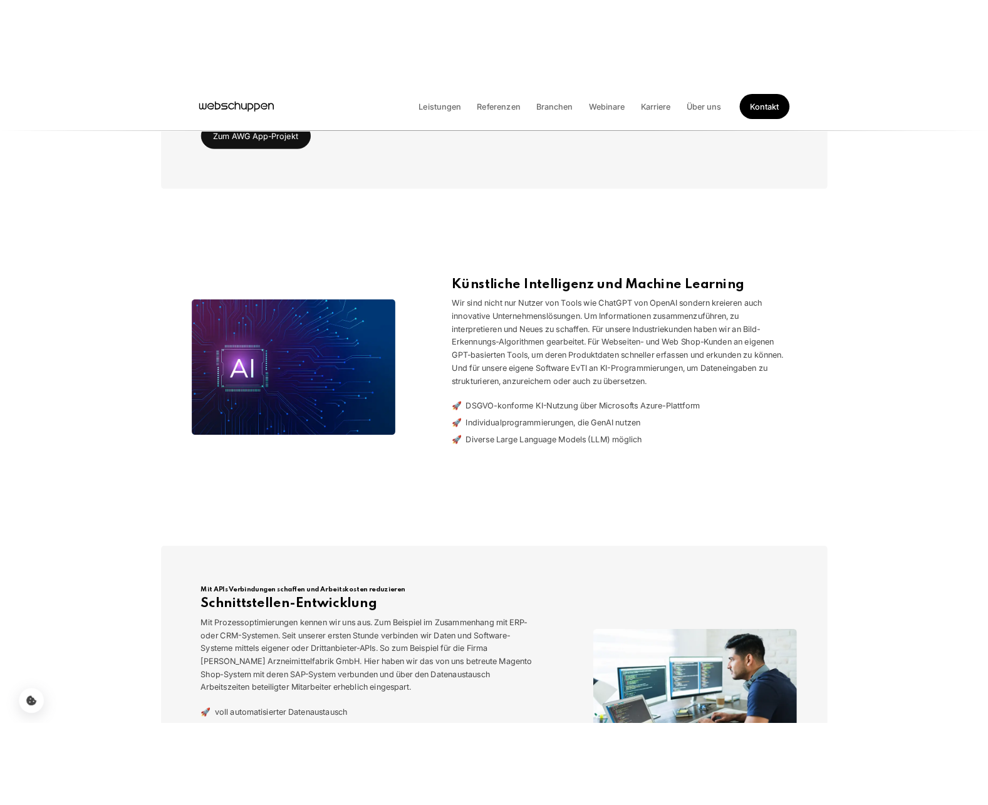
scroll to position [1122, 0]
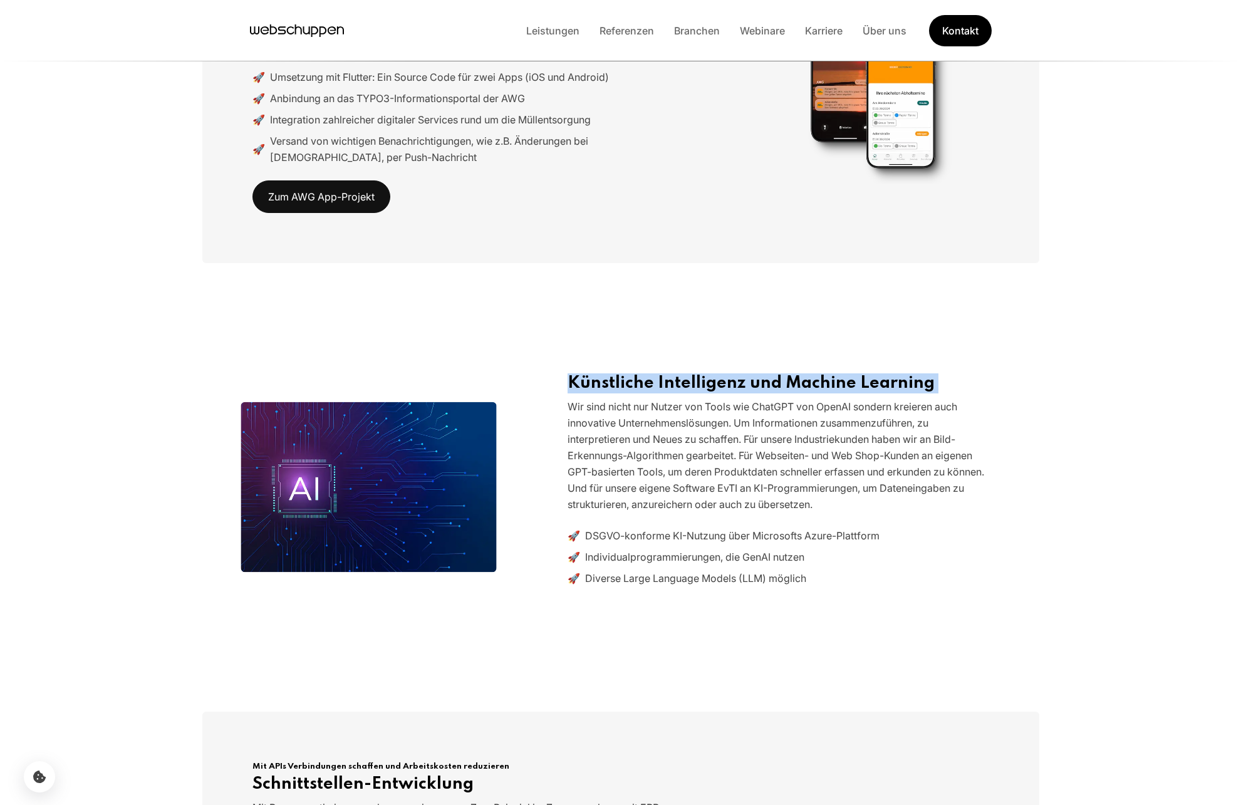
drag, startPoint x: 548, startPoint y: 381, endPoint x: 778, endPoint y: 402, distance: 230.9
click at [643, 395] on div "Künstliche Intelligenz und Machine Learning Wir sind nicht nur Nutzer von Tools…" at bounding box center [621, 487] width 757 height 228
click at [1115, 350] on section "Künstliche Intelligenz und Machine Learning Wir sind nicht nur Nutzer von Tools…" at bounding box center [620, 487] width 1241 height 389
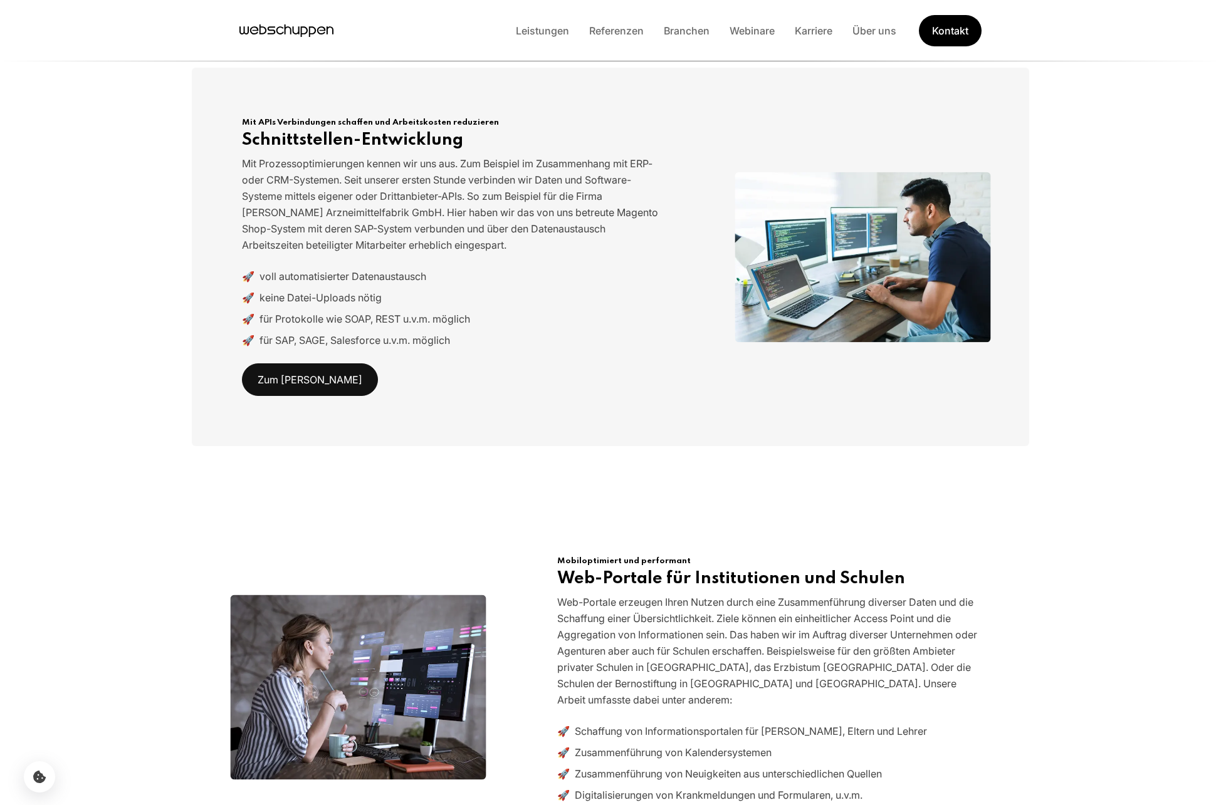
scroll to position [1573, 0]
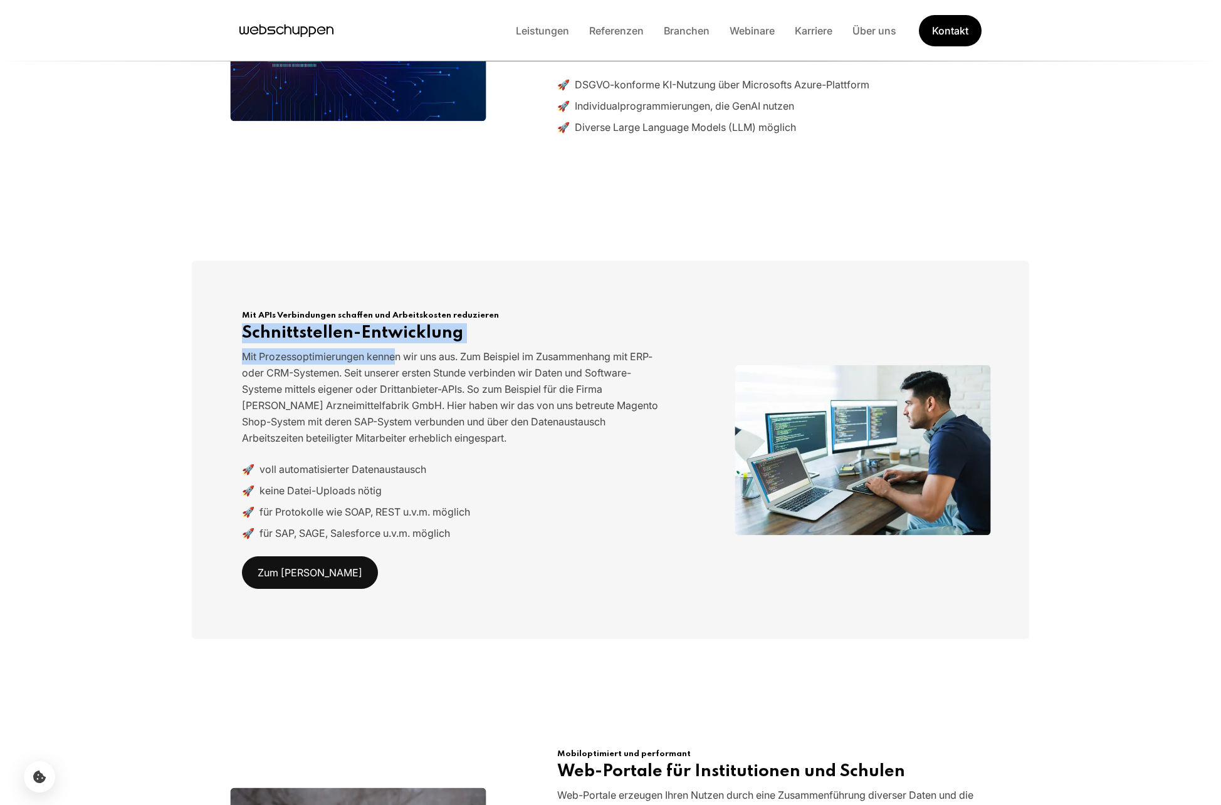
drag, startPoint x: 223, startPoint y: 326, endPoint x: 402, endPoint y: 356, distance: 181.0
click at [397, 356] on div "Mit APIs Verbindungen schaffen und Arbeitskosten reduzieren Schnittstellen-Entw…" at bounding box center [610, 450] width 837 height 378
click at [615, 373] on p "Mit Prozessoptimierungen kennen wir uns aus. Zum Beispiel im Zusammenhang mit E…" at bounding box center [453, 397] width 422 height 98
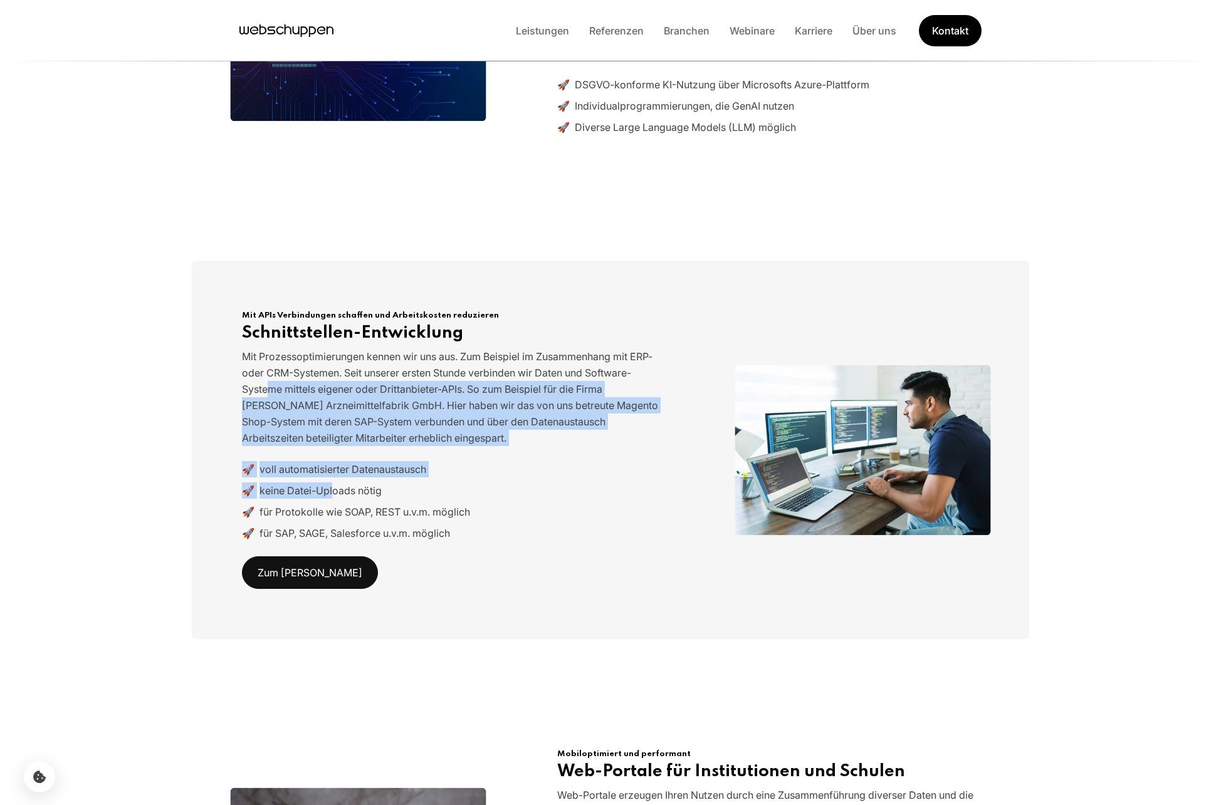
drag, startPoint x: 269, startPoint y: 412, endPoint x: 341, endPoint y: 503, distance: 116.0
click at [336, 499] on div "Mit APIs Verbindungen schaffen und Arbeitskosten reduzieren Schnittstellen-Entw…" at bounding box center [453, 450] width 442 height 278
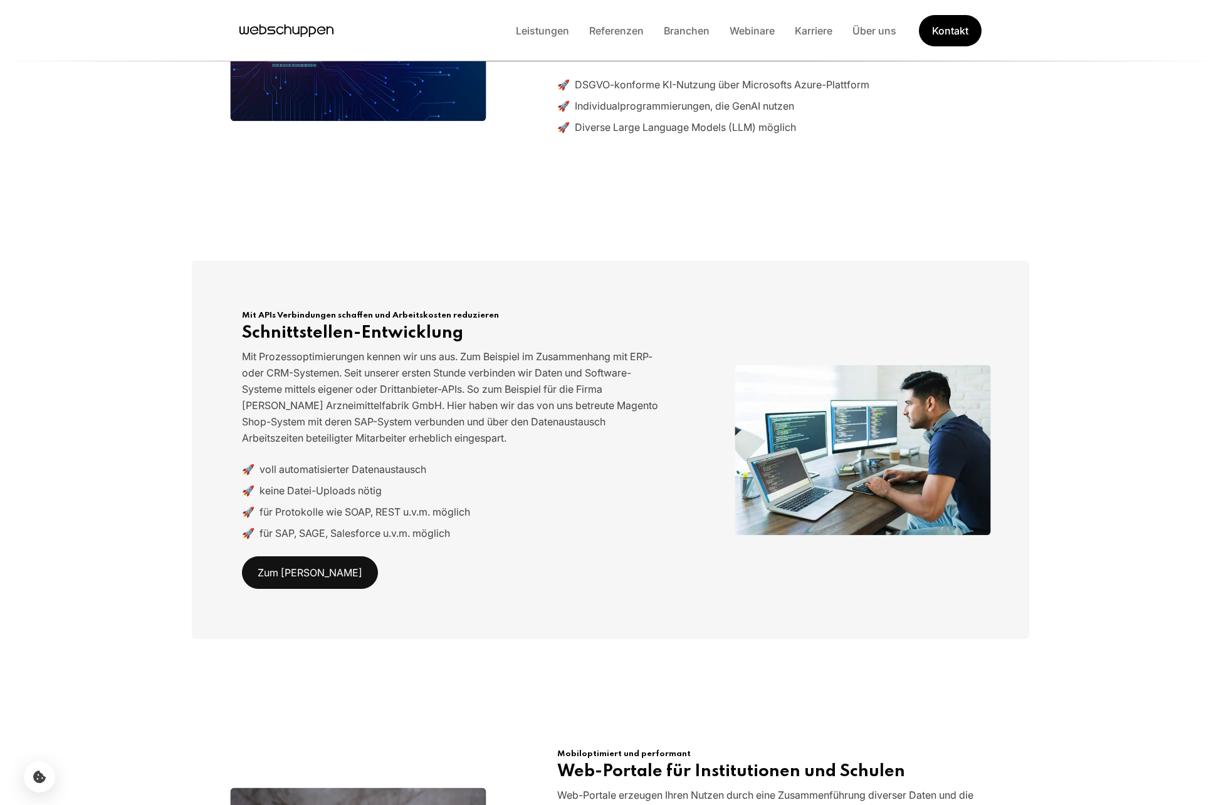
click at [477, 541] on div "Mit APIs Verbindungen schaffen und Arbeitskosten reduzieren Schnittstellen-Entw…" at bounding box center [453, 450] width 442 height 278
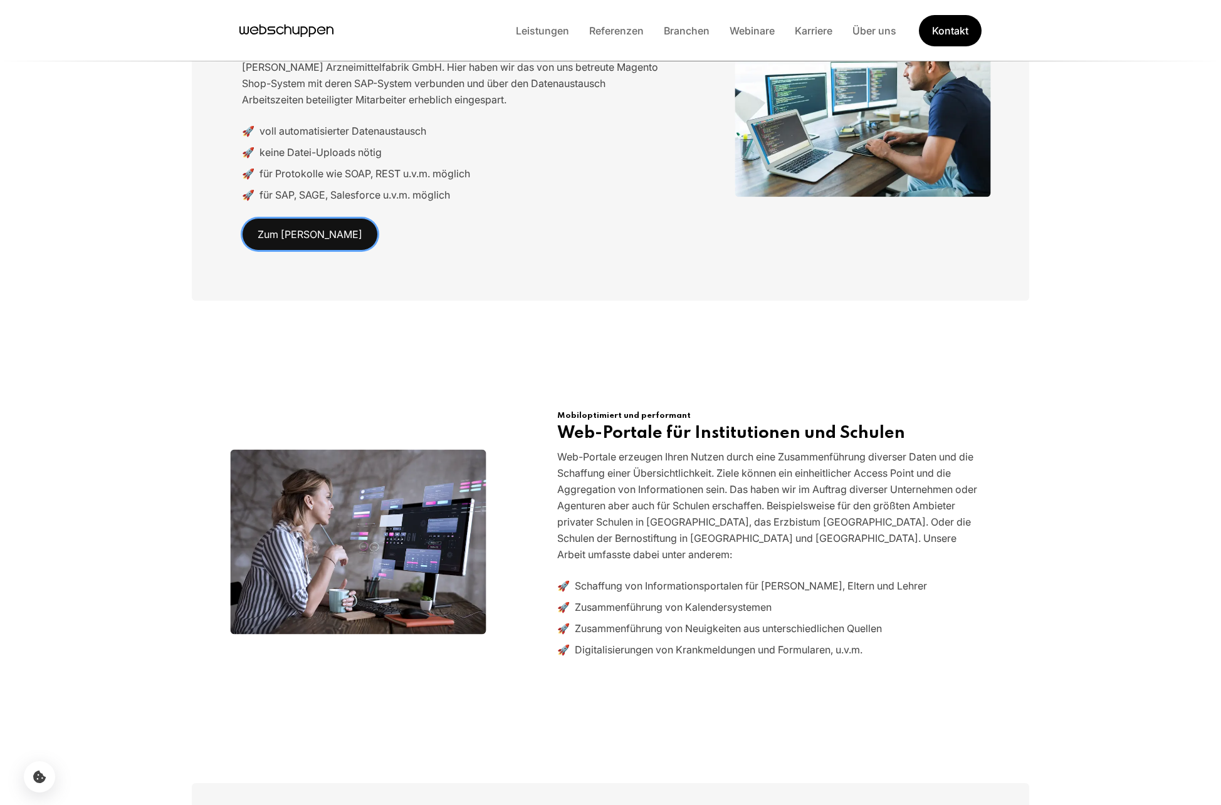
click at [290, 240] on link "Zum [PERSON_NAME]" at bounding box center [310, 234] width 136 height 33
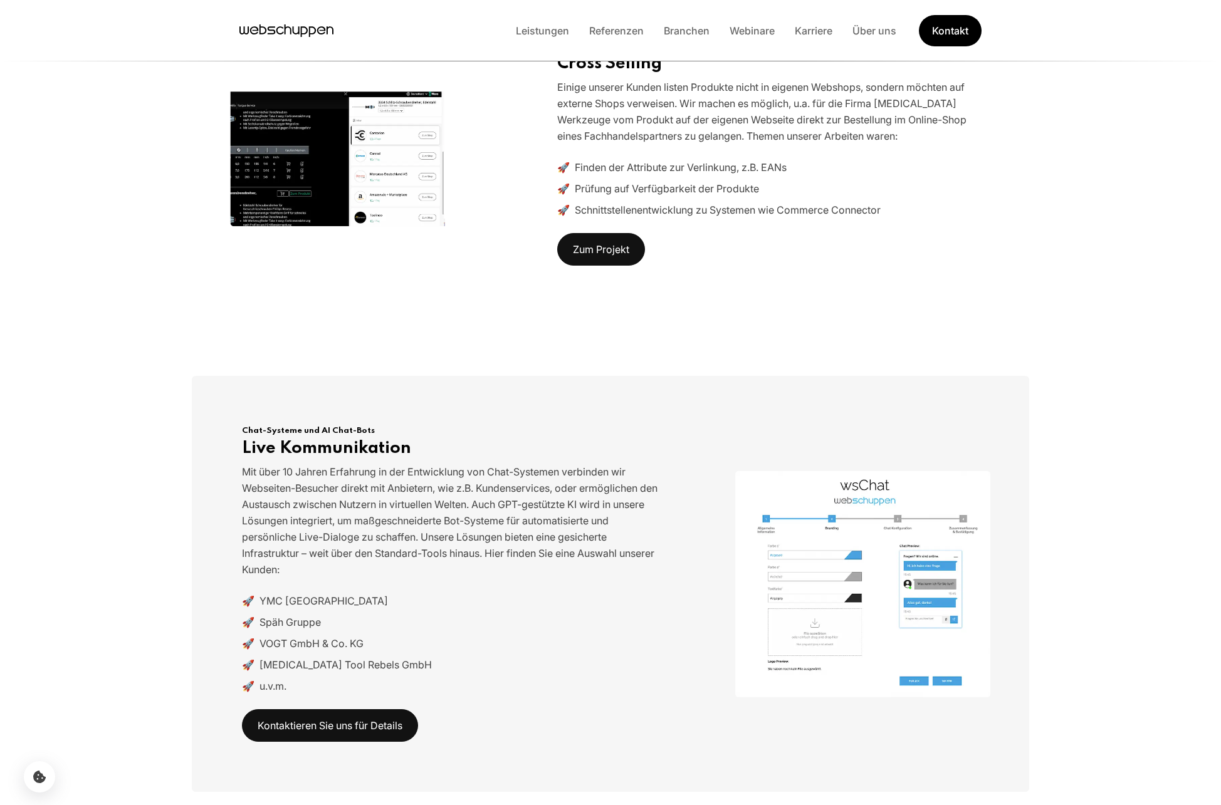
scroll to position [3203, 0]
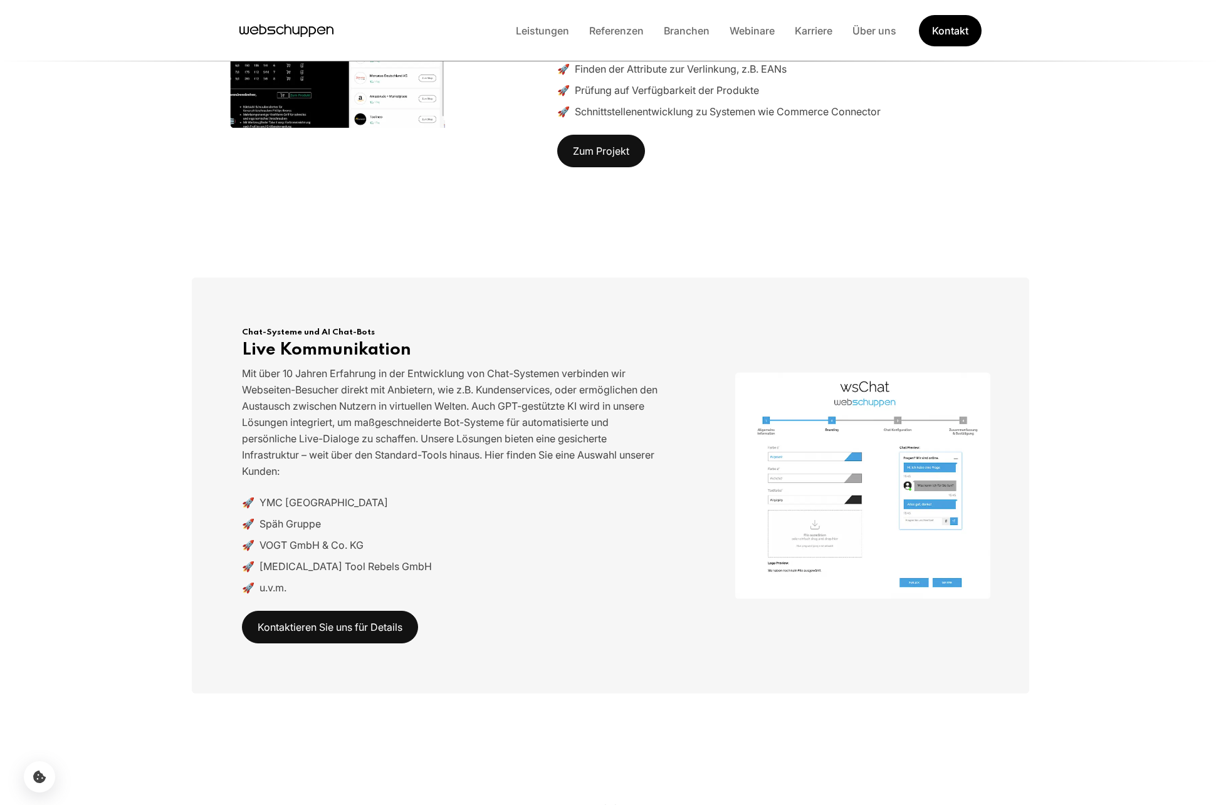
click at [800, 477] on img at bounding box center [863, 485] width 256 height 227
click at [342, 611] on link "Kontaktieren Sie uns für Details" at bounding box center [330, 627] width 176 height 33
drag, startPoint x: 254, startPoint y: 478, endPoint x: 311, endPoint y: 484, distance: 57.9
click at [311, 494] on li "🚀 YMC Europe" at bounding box center [453, 502] width 422 height 16
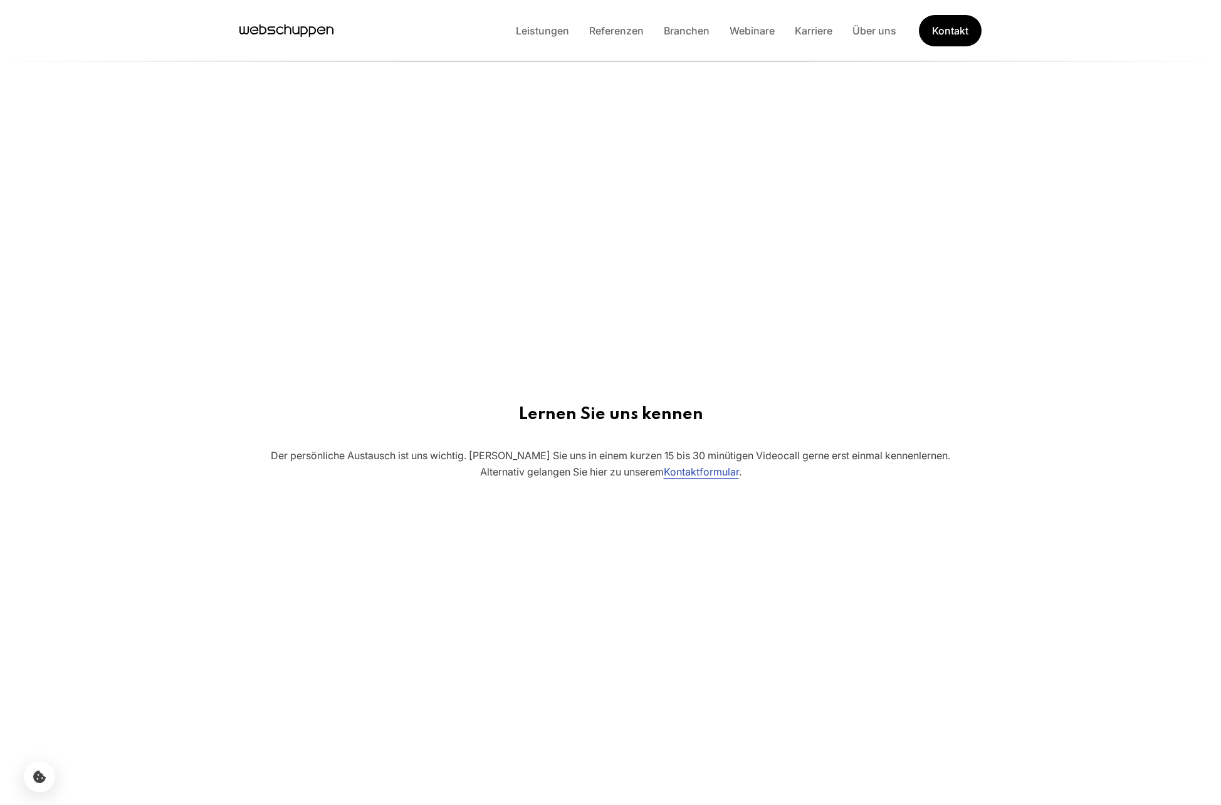
scroll to position [729, 0]
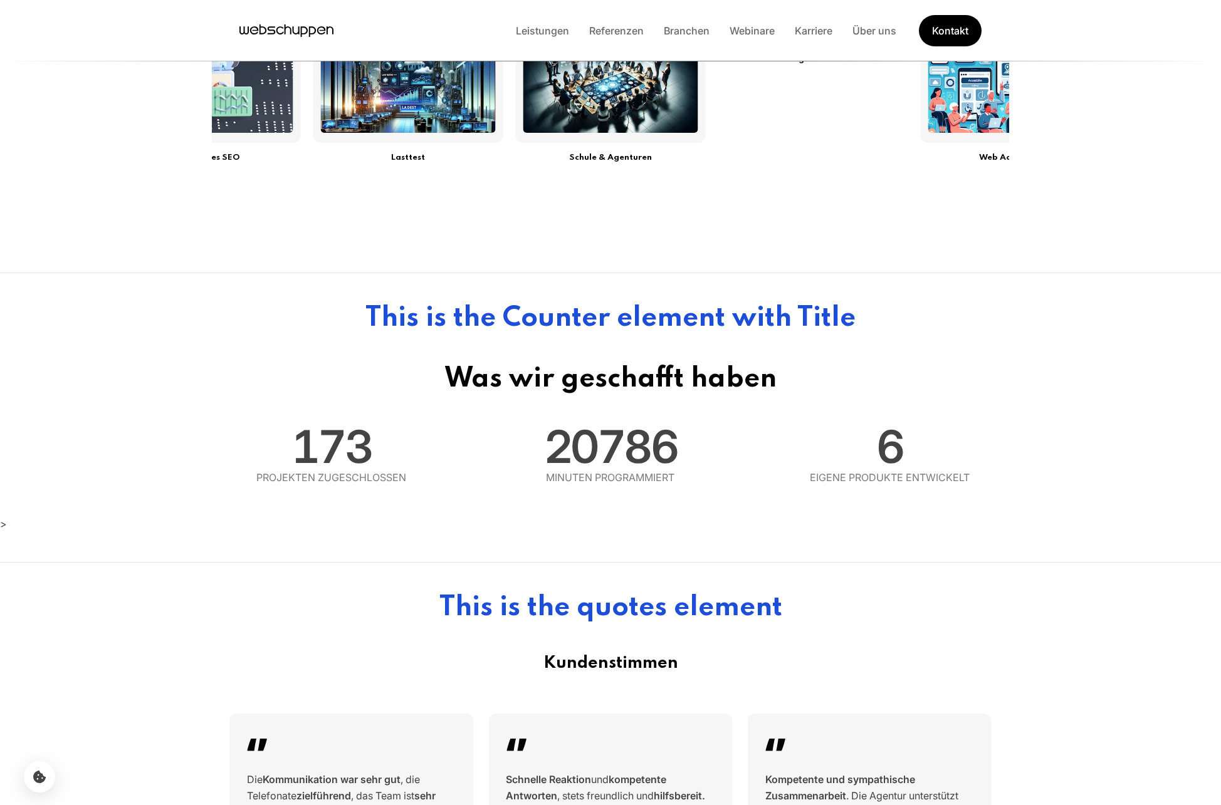
scroll to position [630, 0]
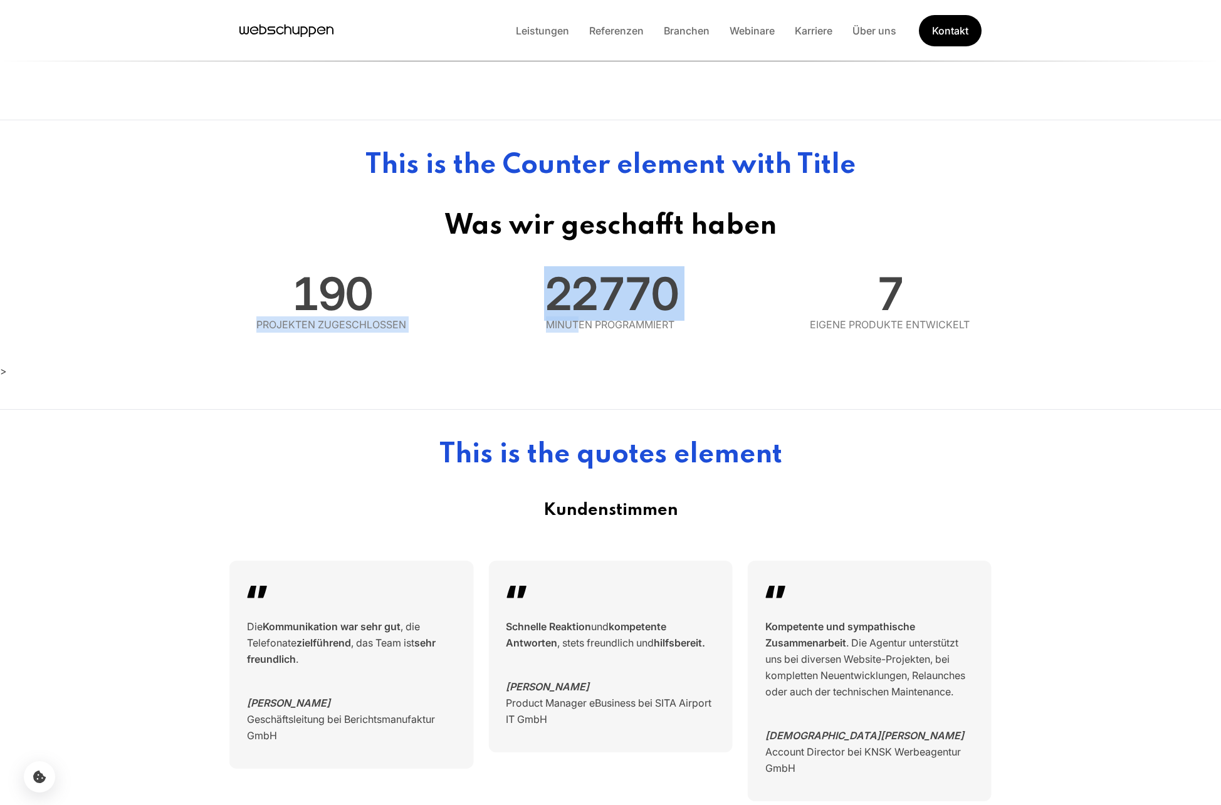
drag, startPoint x: 479, startPoint y: 305, endPoint x: 739, endPoint y: 326, distance: 260.9
click at [670, 321] on div "190 Projekten zugeschlossen 22770 Minuten programmiert 7 Eigene Produkte entwic…" at bounding box center [610, 301] width 837 height 61
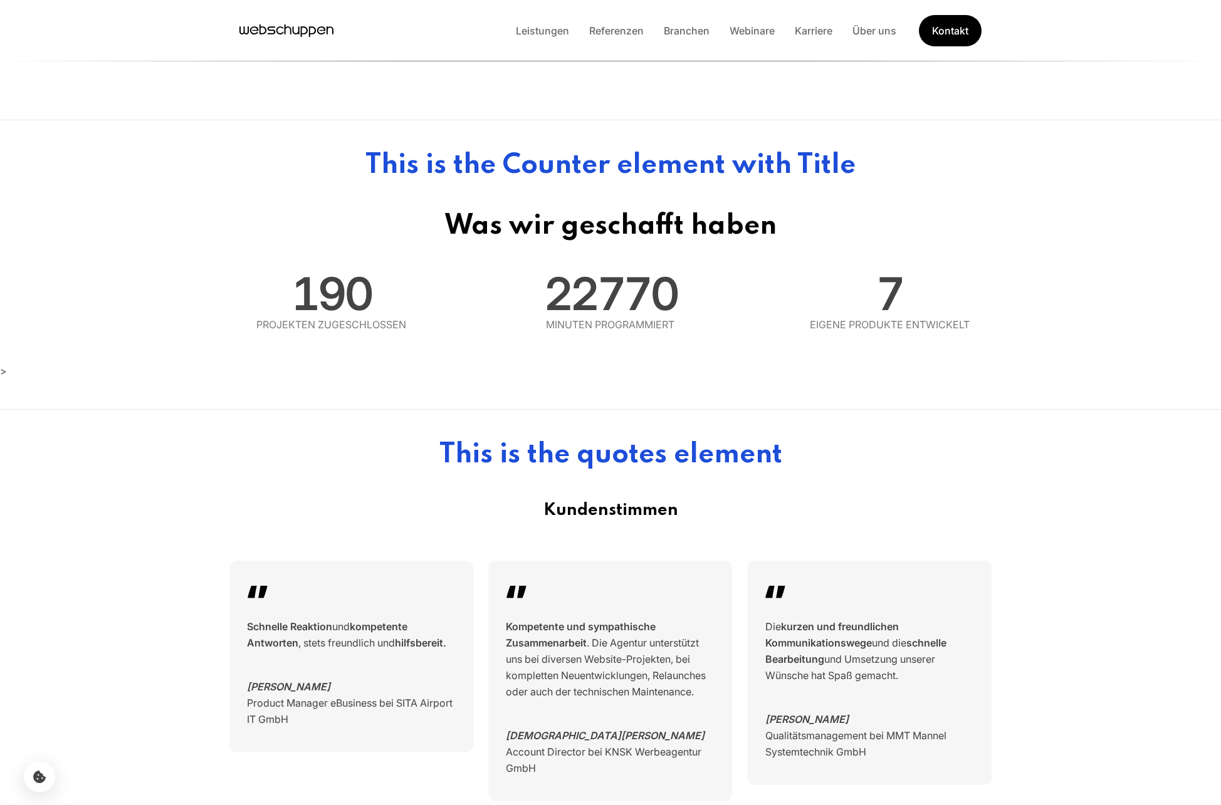
click at [858, 345] on section "Was wir geschafft haben 190 Projekten zugeschlossen 22770 Minuten programmiert …" at bounding box center [610, 272] width 1221 height 182
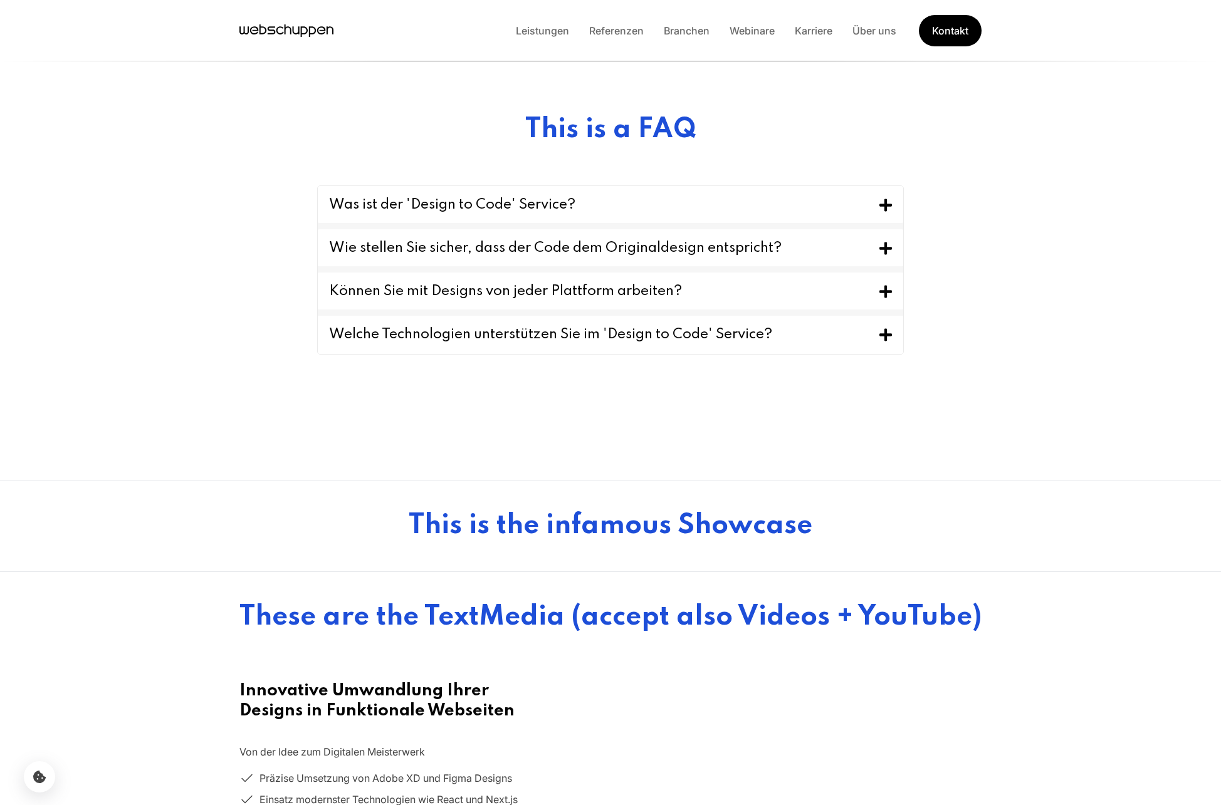
scroll to position [3640, 0]
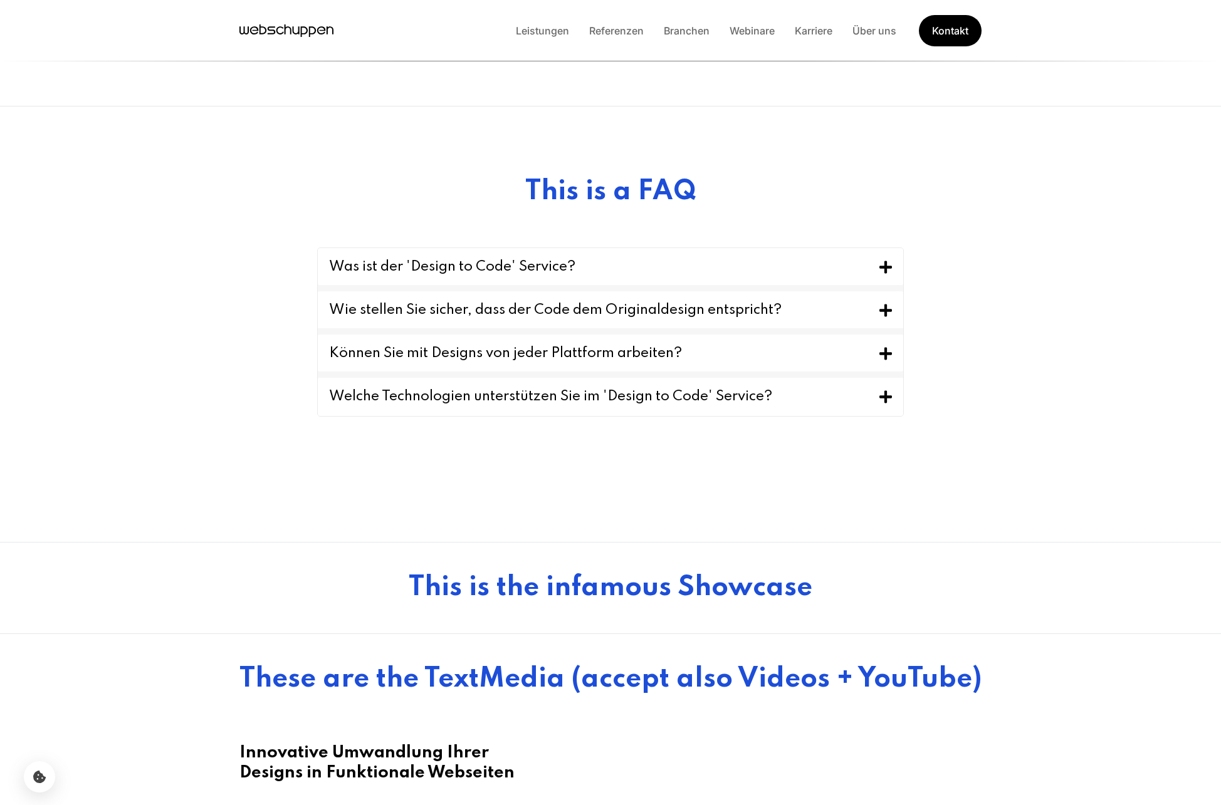
click at [644, 277] on button "Was ist der 'Design to Code' Service?" at bounding box center [610, 266] width 585 height 37
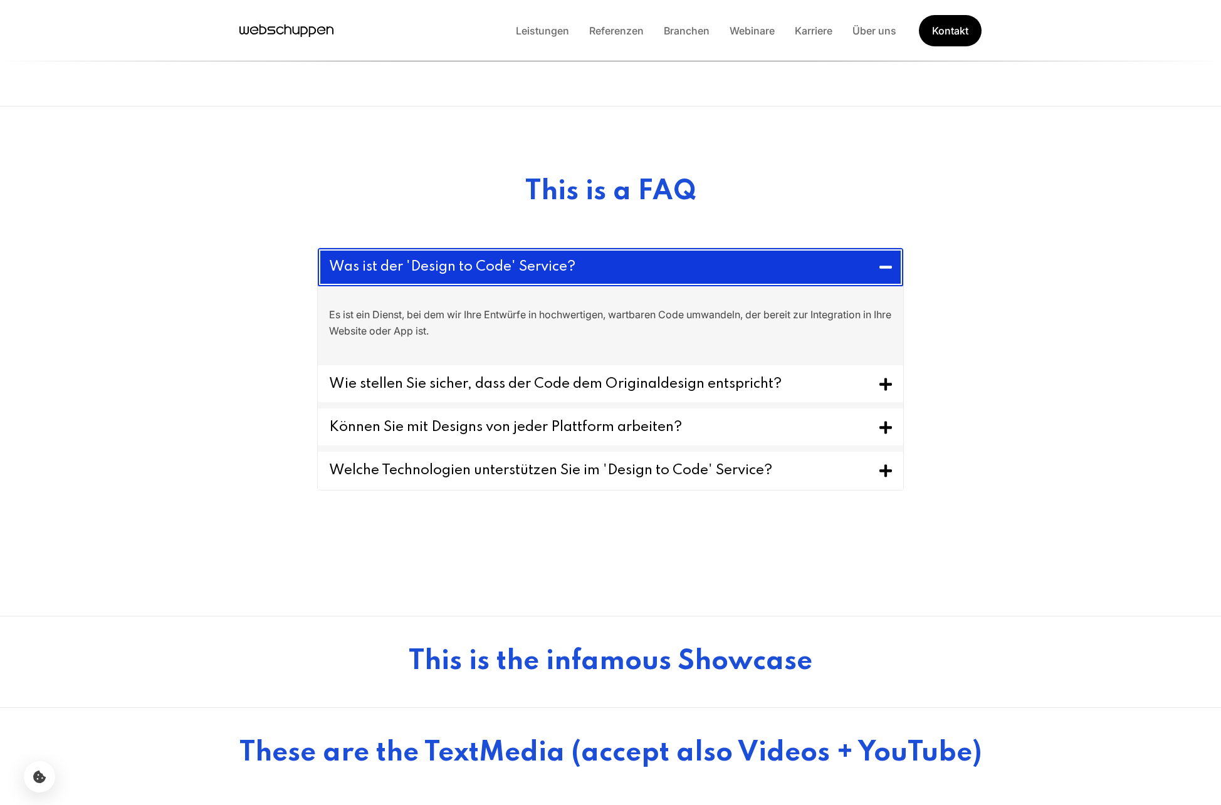
click at [644, 277] on button "Was ist der 'Design to Code' Service?" at bounding box center [610, 267] width 585 height 38
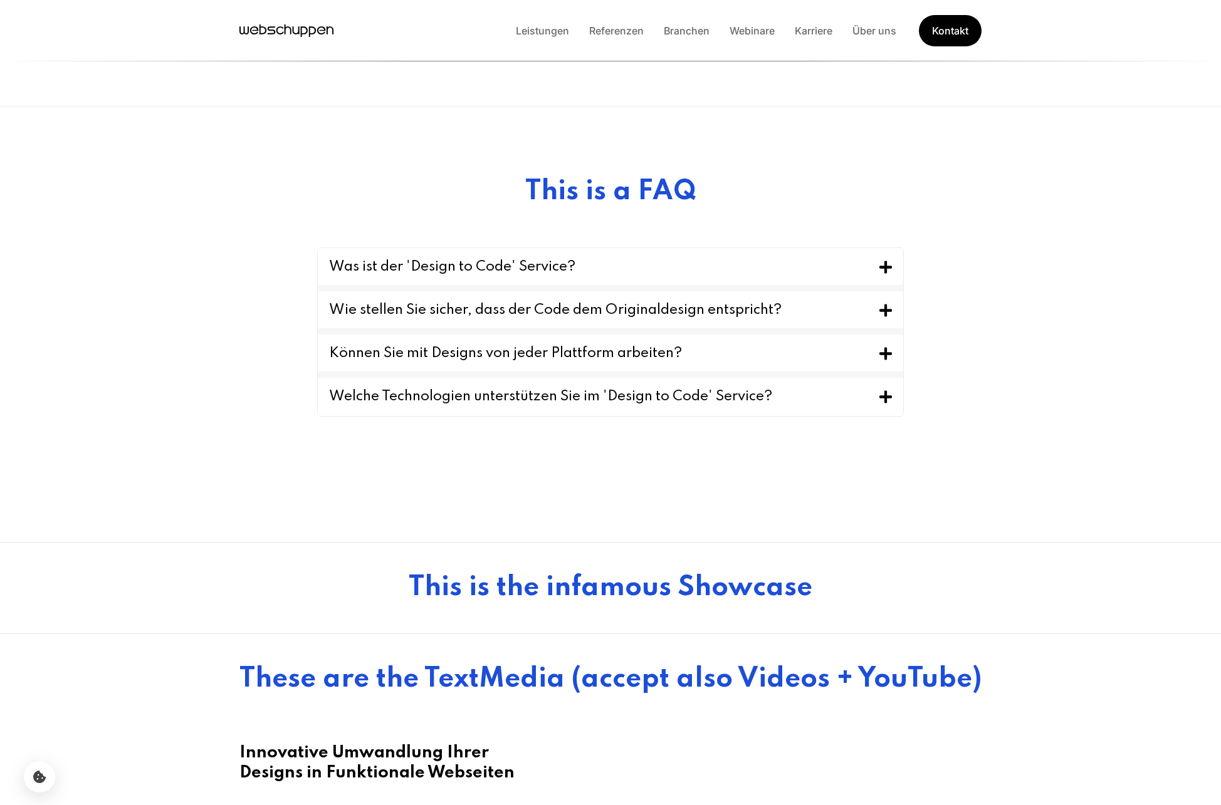
click at [627, 321] on button "Wie stellen Sie sicher, dass der Code dem Originaldesign entspricht?" at bounding box center [610, 309] width 585 height 37
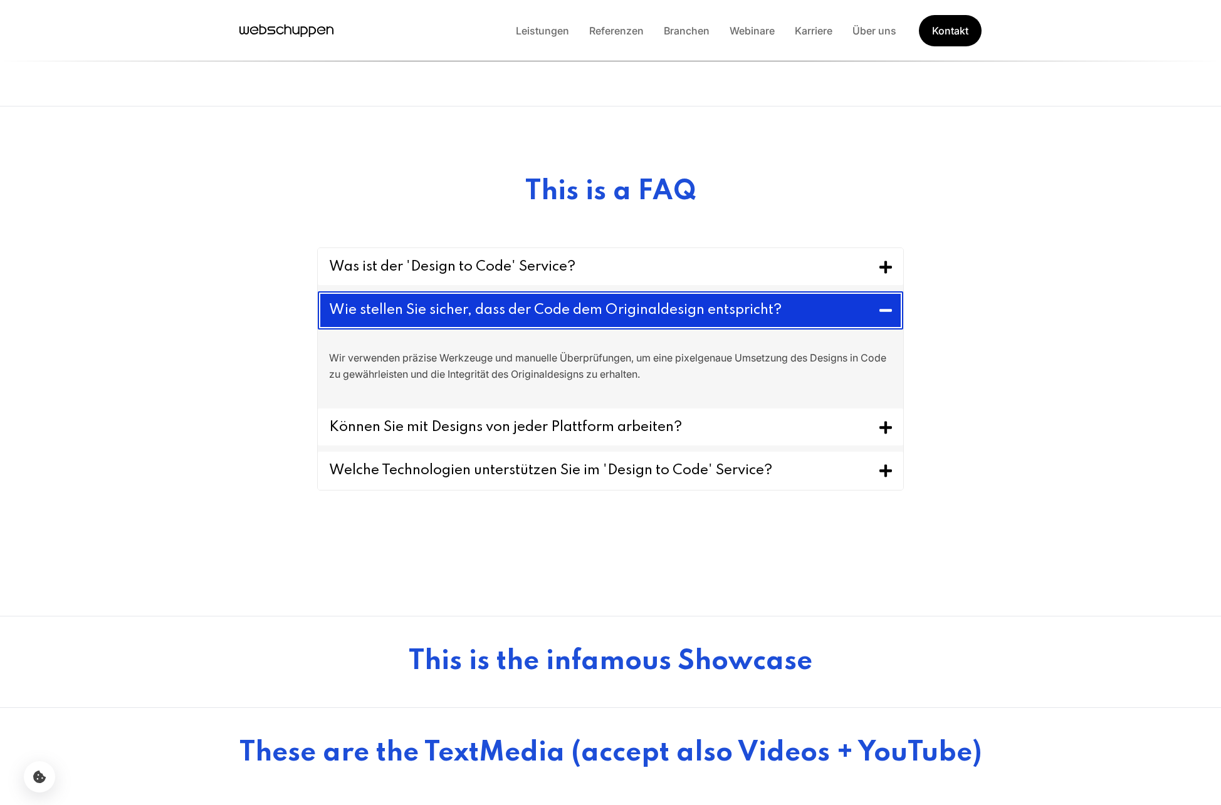
click at [627, 320] on button "Wie stellen Sie sicher, dass der Code dem Originaldesign entspricht?" at bounding box center [610, 310] width 585 height 38
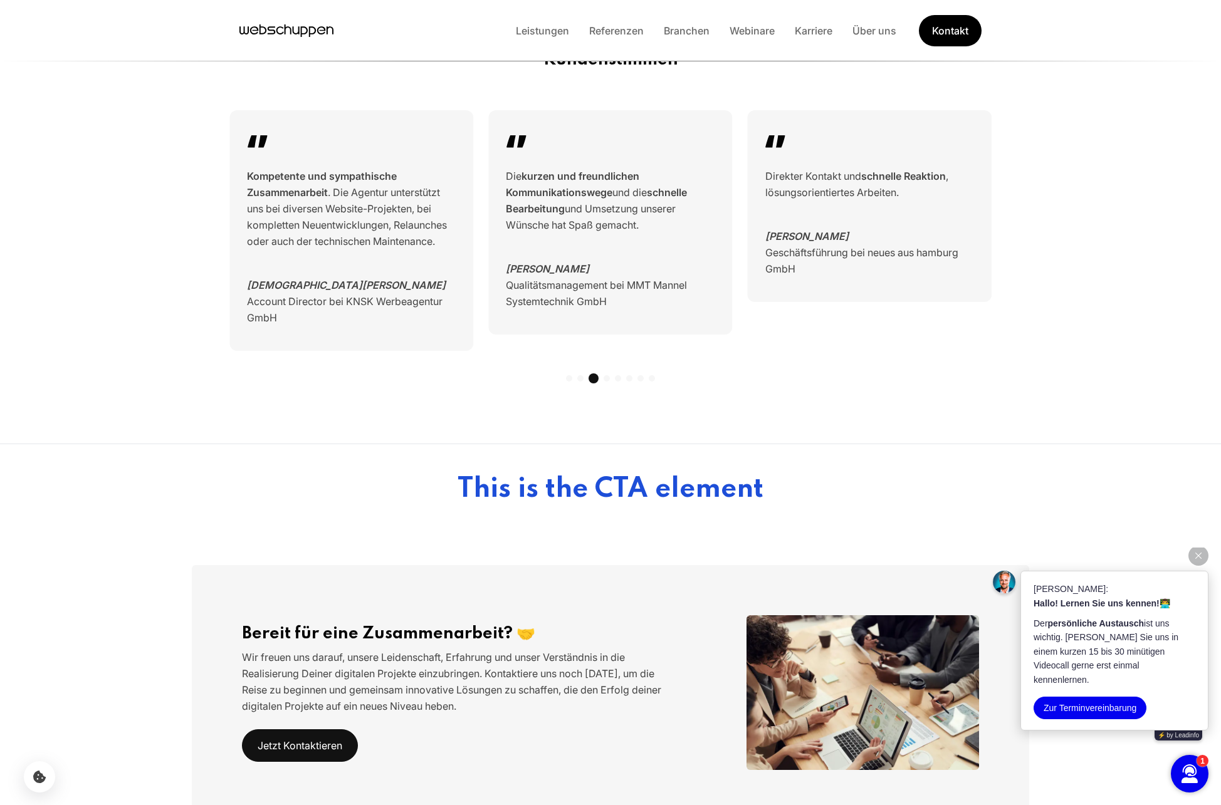
scroll to position [461, 0]
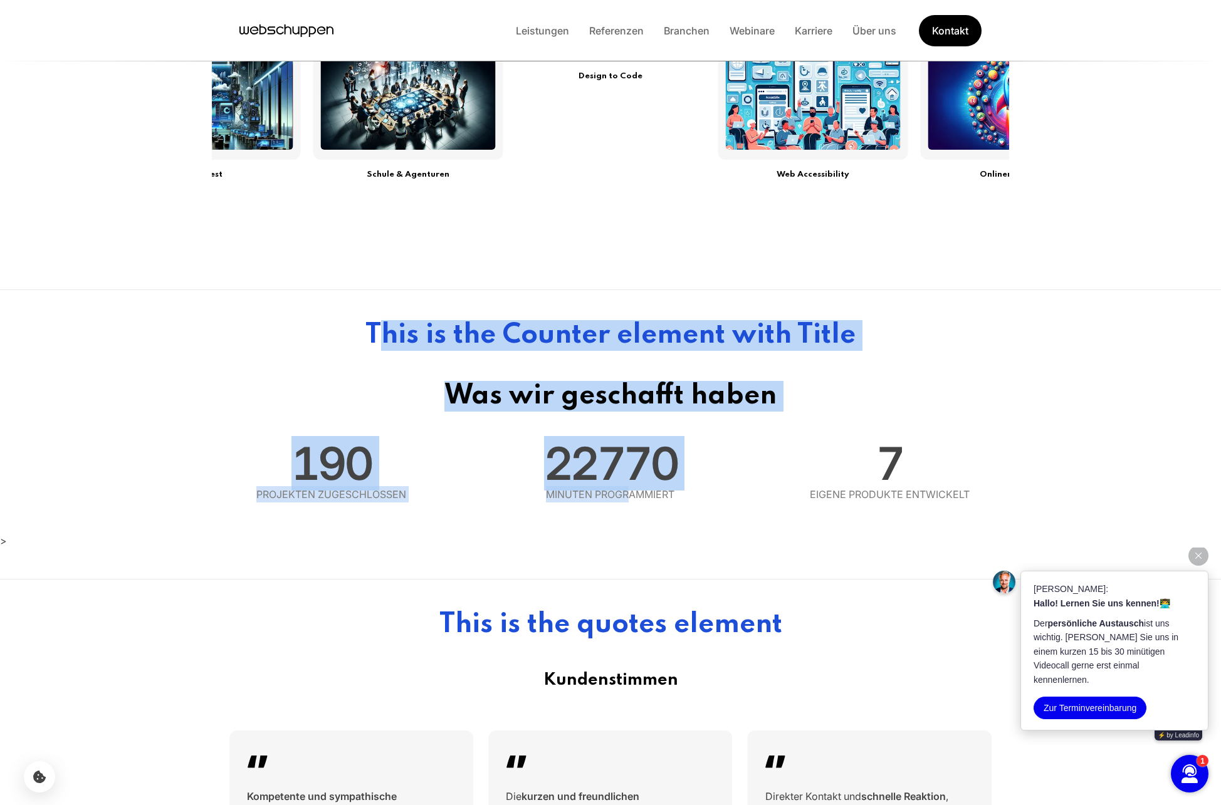
drag, startPoint x: 348, startPoint y: 317, endPoint x: 647, endPoint y: 491, distance: 346.0
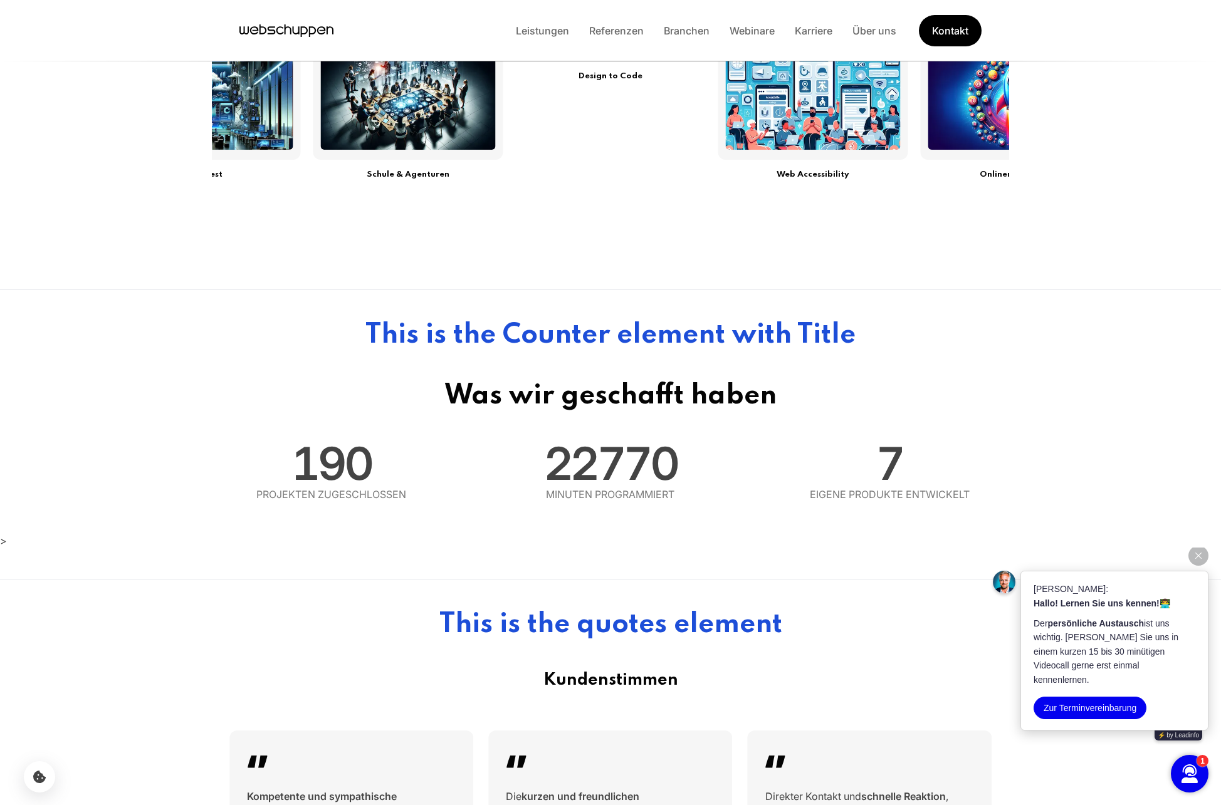
click at [805, 508] on section "Was wir geschafft haben 190 Projekten zugeschlossen 22770 Minuten programmiert …" at bounding box center [610, 442] width 1221 height 182
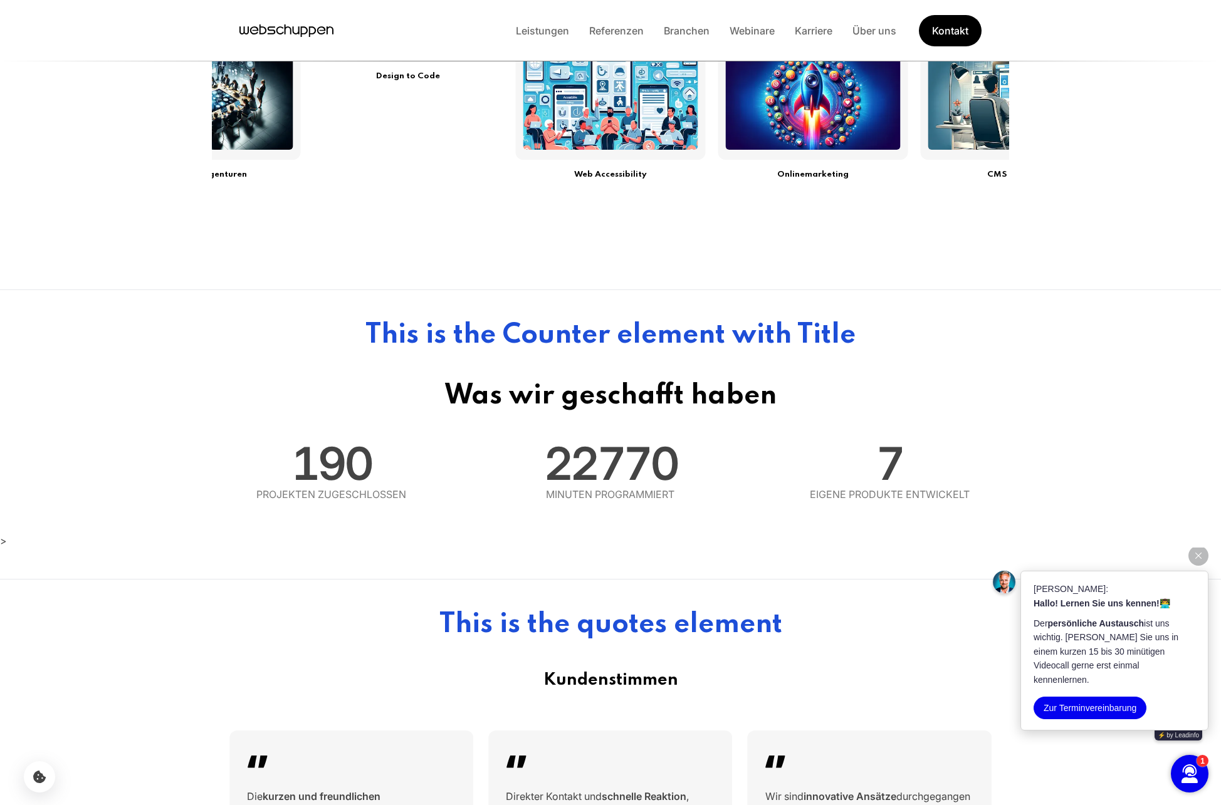
click at [1208, 566] on div "Thomas von webschuppen: Hallo! Lernen Sie uns kennen! 👨‍💻 Der persönliche Austa…" at bounding box center [1100, 637] width 241 height 209
click at [1203, 566] on button "button" at bounding box center [1198, 556] width 20 height 20
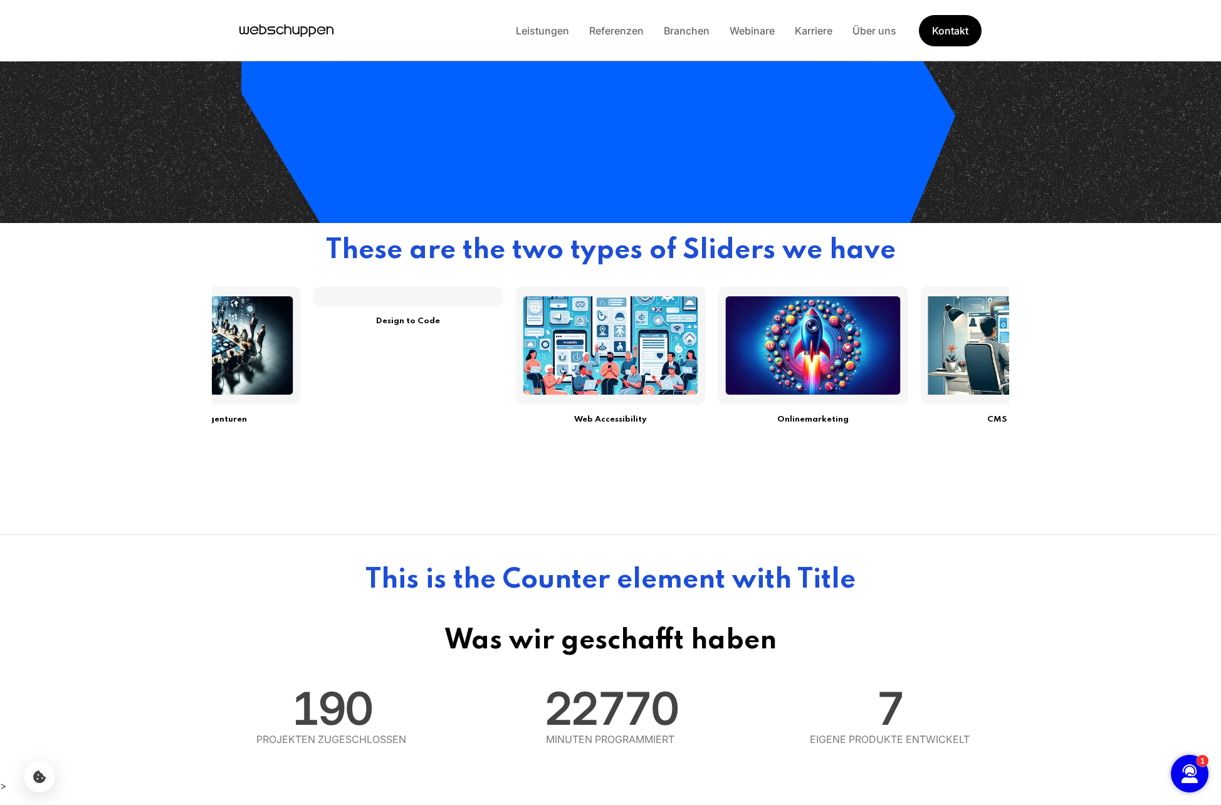
scroll to position [288, 0]
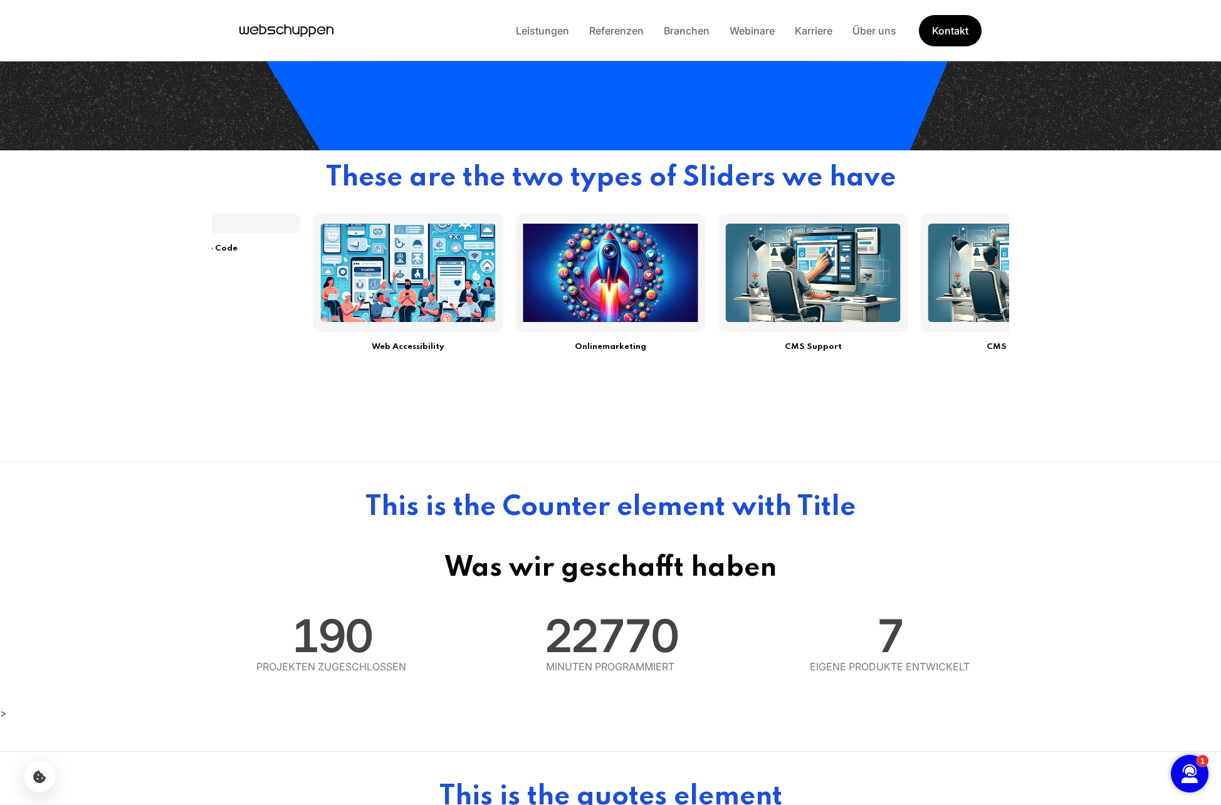
click at [726, 296] on img at bounding box center [813, 273] width 175 height 98
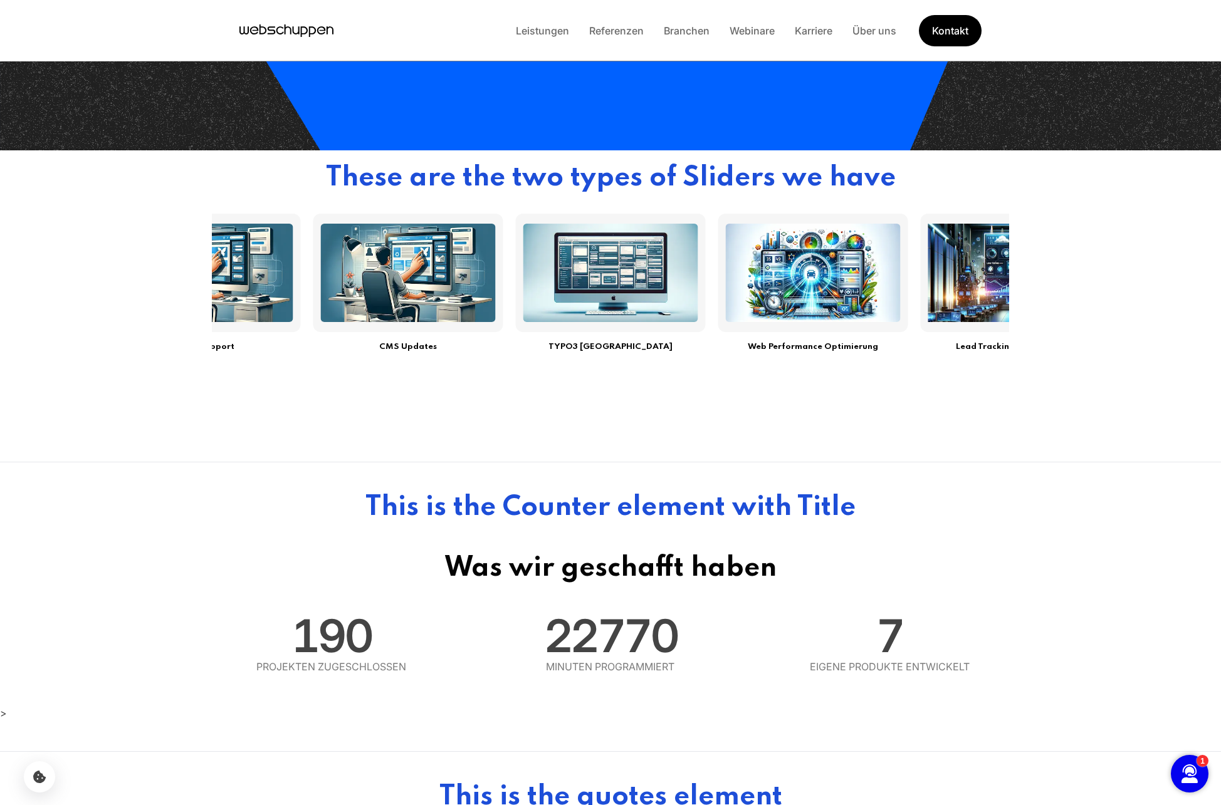
click at [919, 264] on img at bounding box center [1015, 273] width 192 height 108
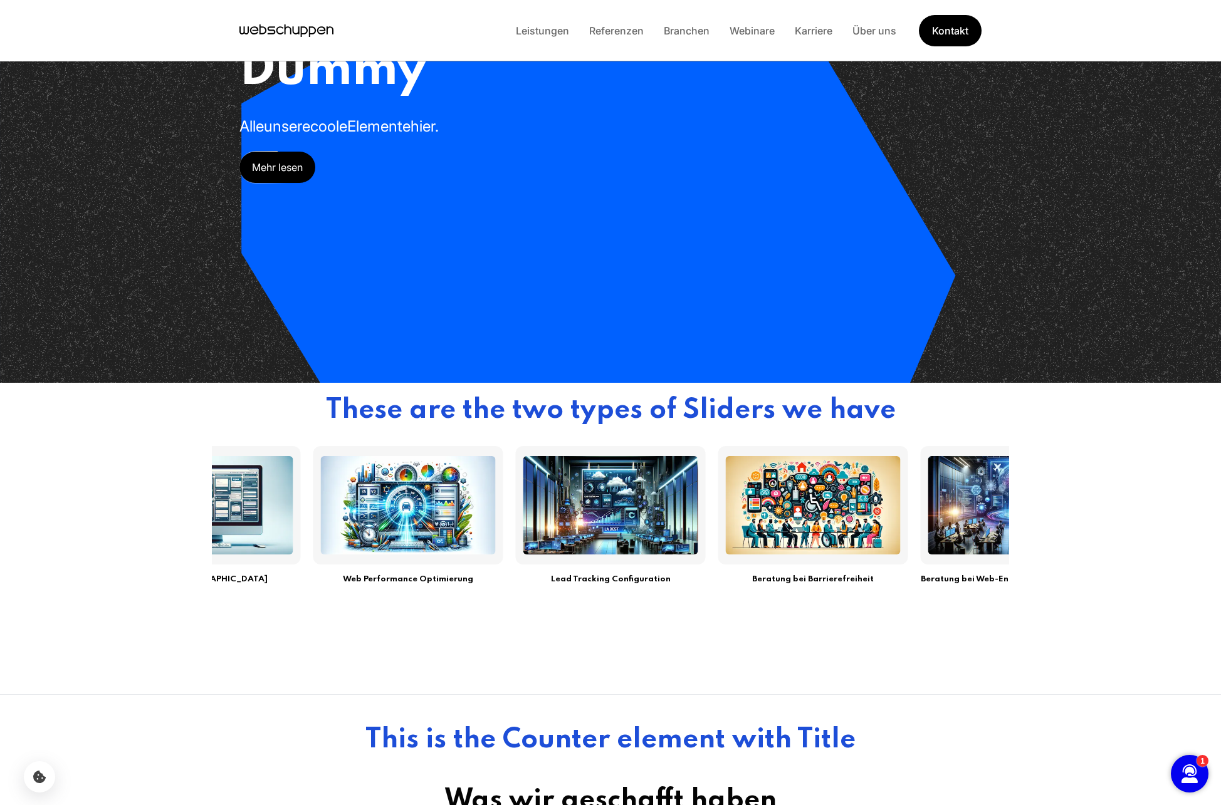
scroll to position [0, 0]
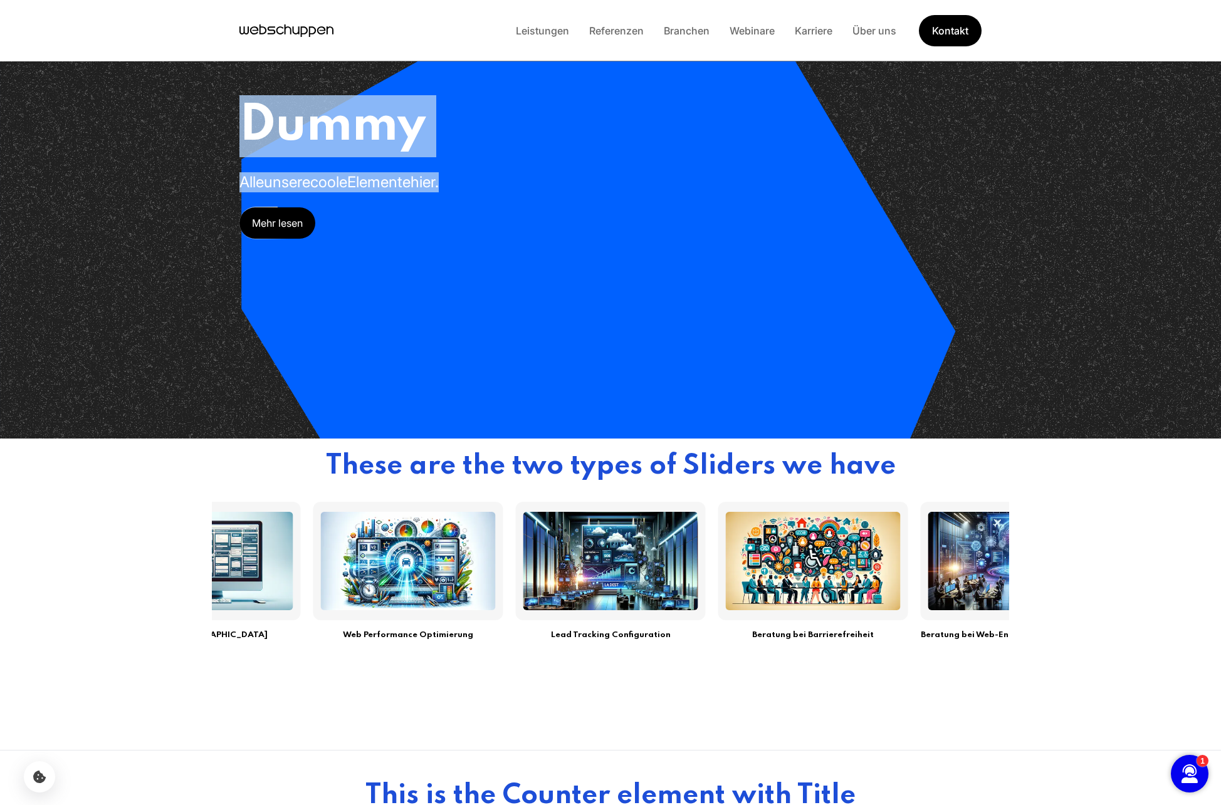
drag, startPoint x: 232, startPoint y: 102, endPoint x: 536, endPoint y: 253, distance: 339.1
click at [536, 253] on div "Dummy Alle unsere coole Elemente hier. Mehr lesen" at bounding box center [610, 219] width 802 height 439
click at [549, 246] on div "Dummy Alle unsere coole Elemente hier. Mehr lesen" at bounding box center [610, 219] width 802 height 439
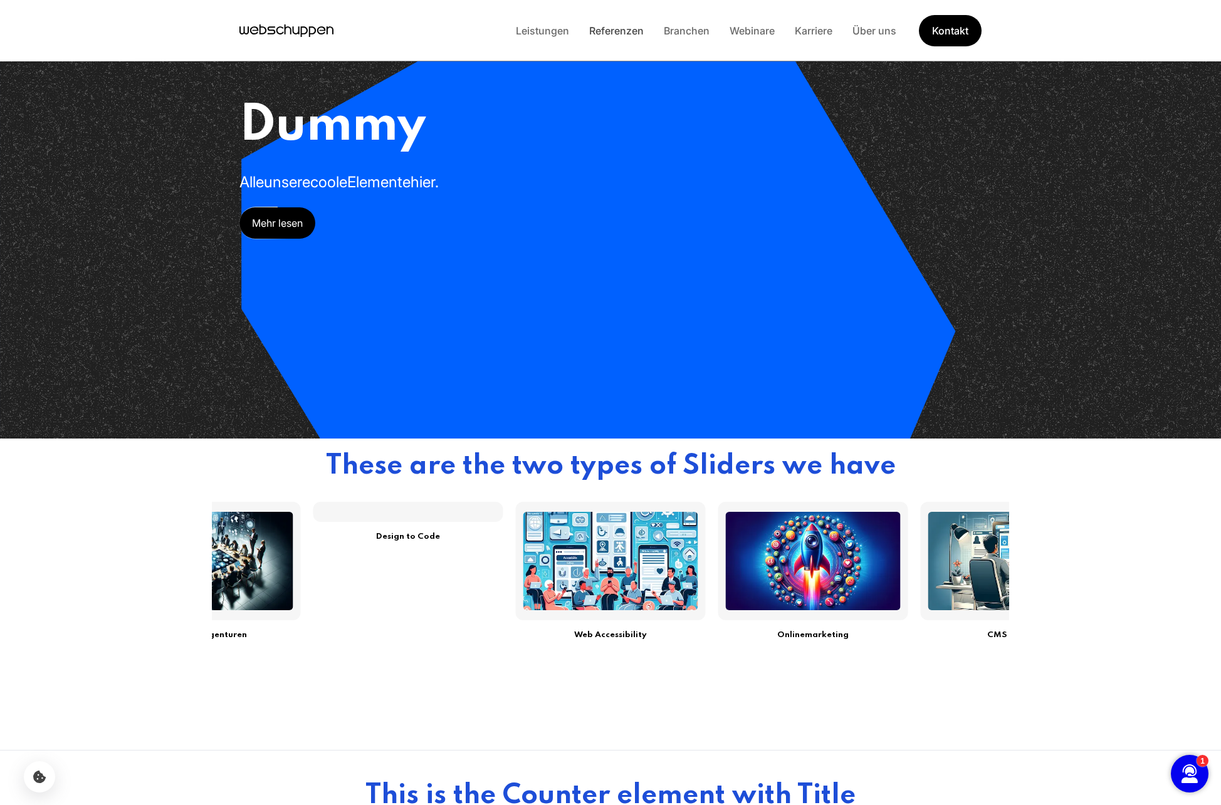
click at [604, 29] on link "Referenzen" at bounding box center [616, 30] width 75 height 13
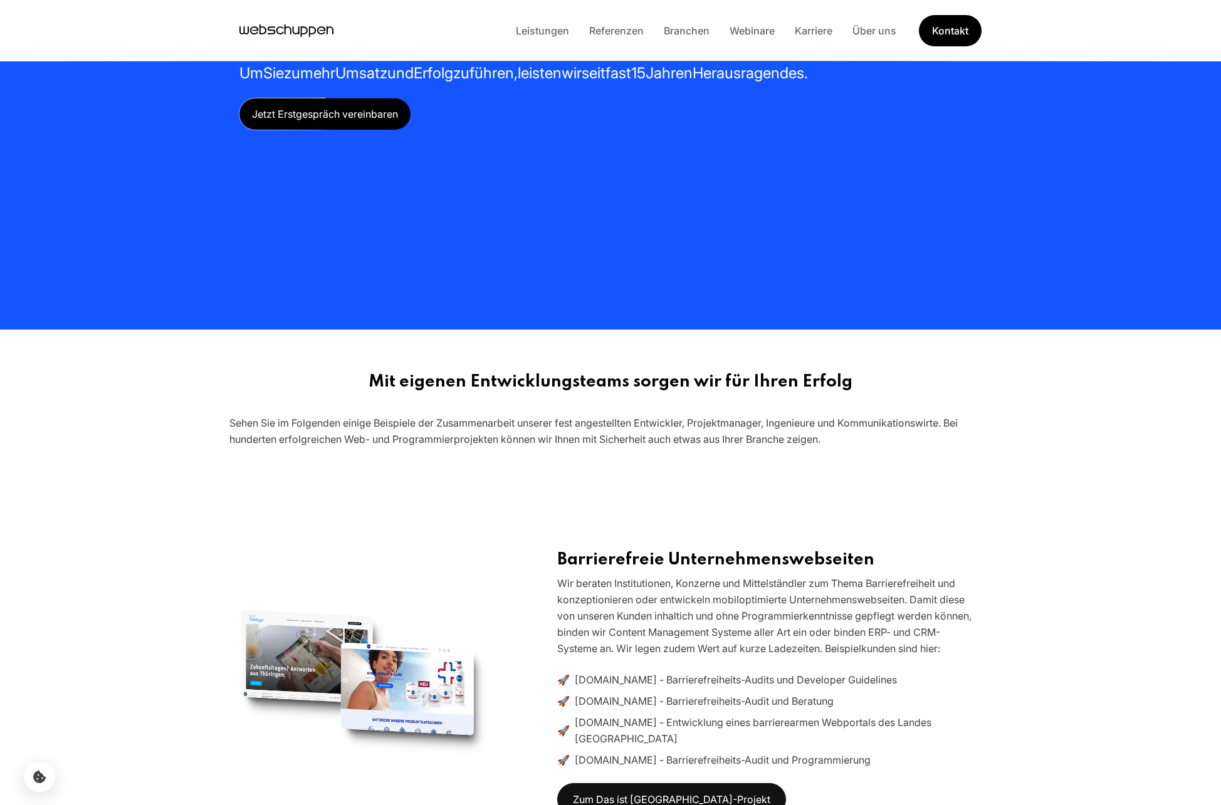
scroll to position [108, 0]
